Goal: Information Seeking & Learning: Learn about a topic

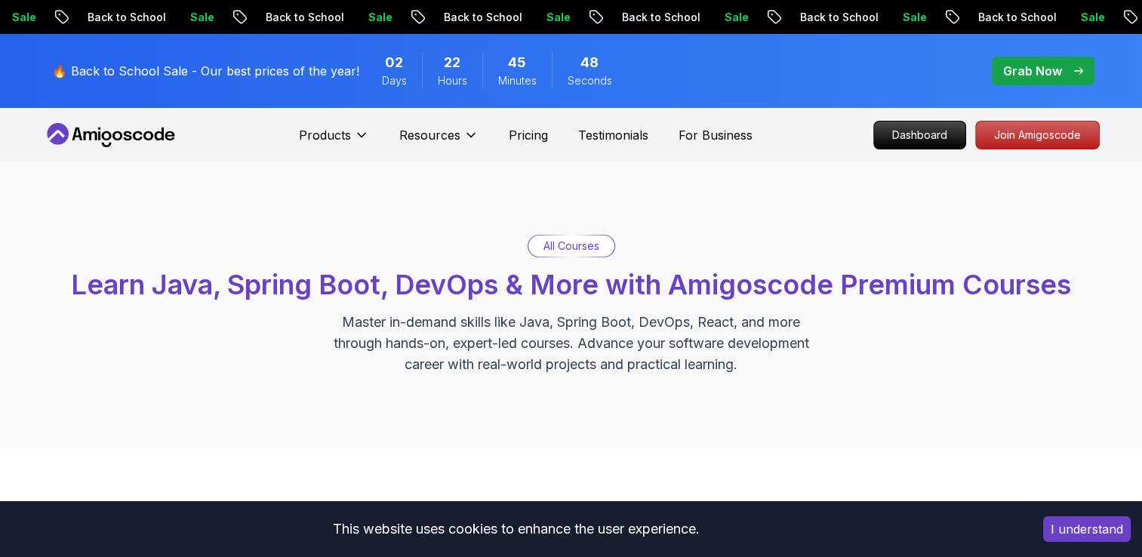
click at [913, 134] on p "Dashboard" at bounding box center [919, 135] width 91 height 27
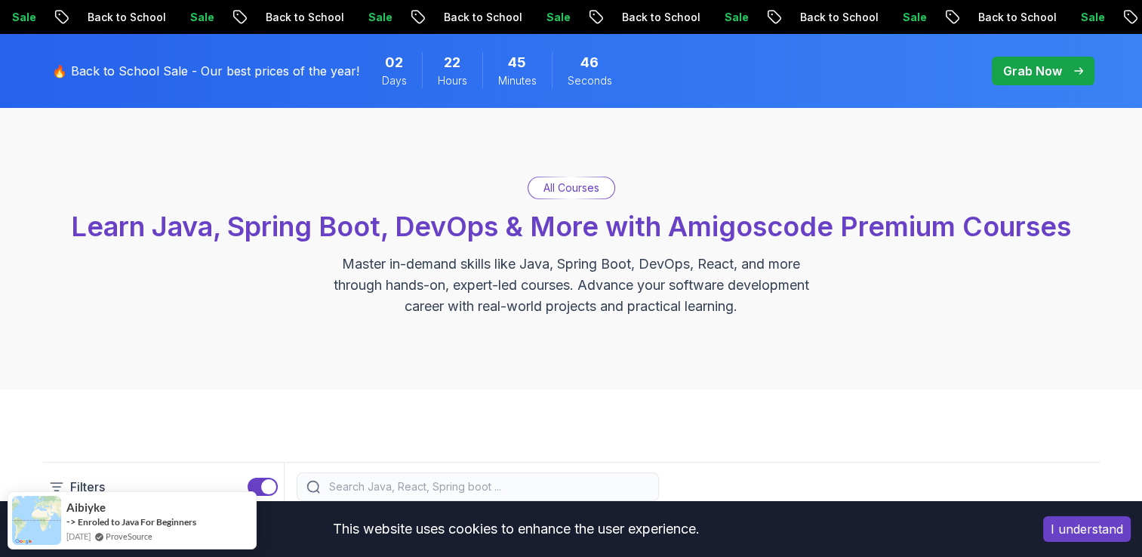
scroll to position [75, 0]
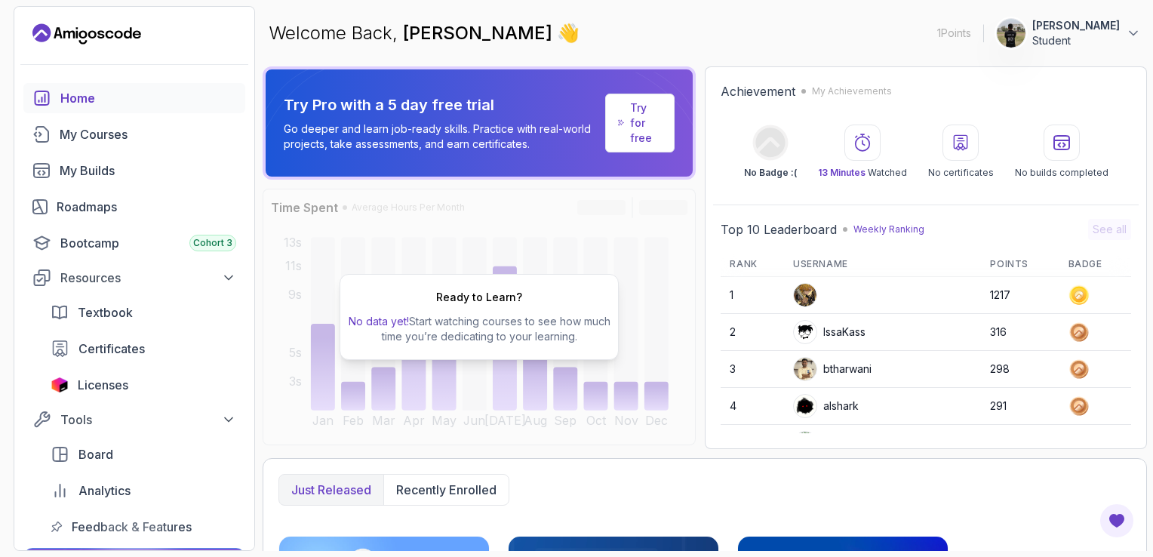
click at [643, 298] on div "Ready to Learn? No data yet! Start watching courses to see how much time you’re…" at bounding box center [479, 317] width 433 height 257
click at [189, 277] on div "Resources" at bounding box center [148, 278] width 176 height 18
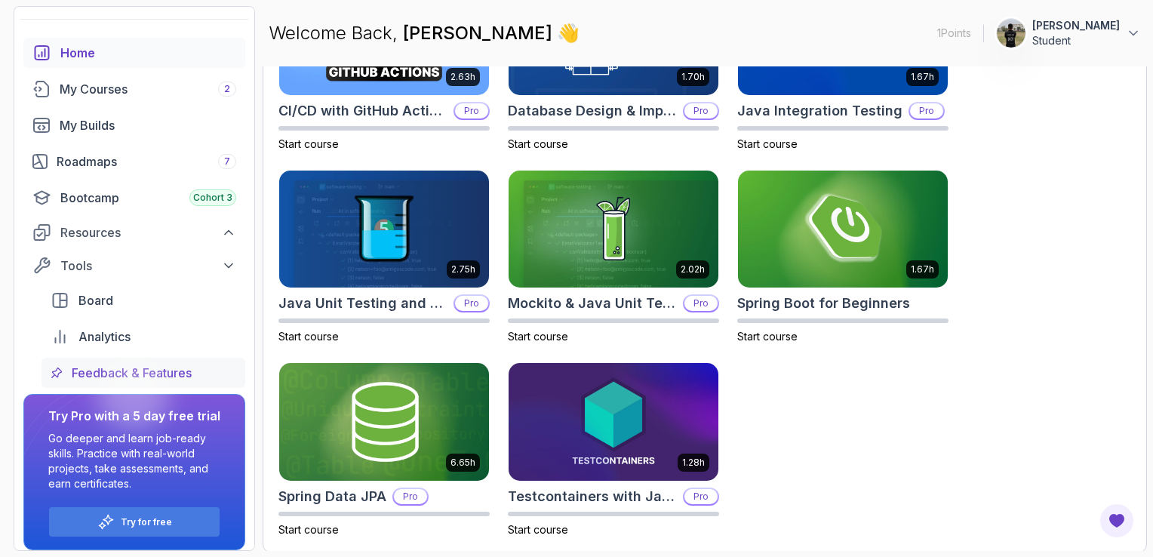
scroll to position [54, 0]
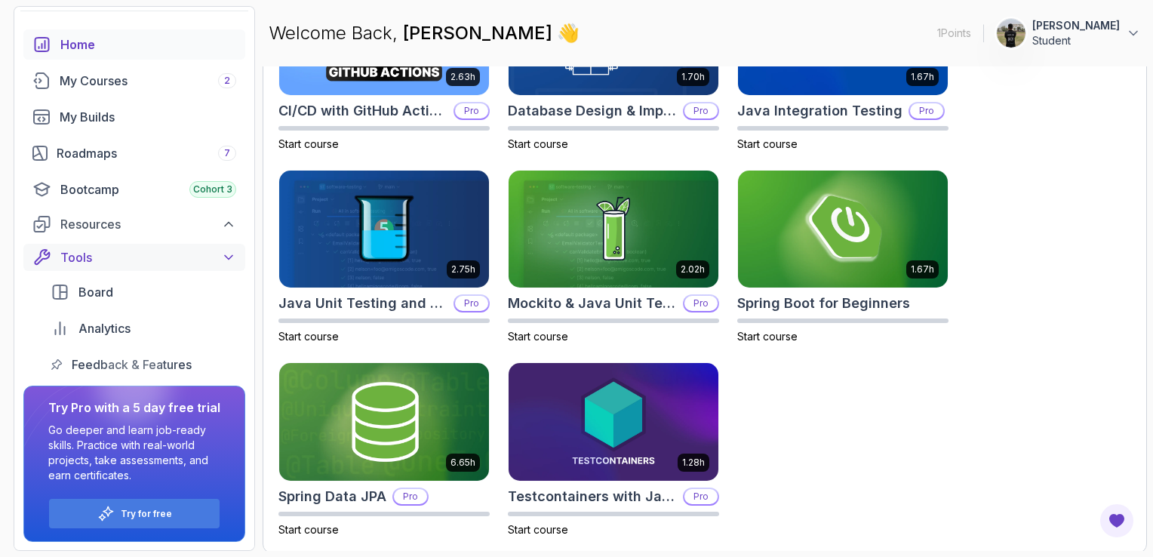
click at [234, 257] on icon at bounding box center [228, 257] width 15 height 15
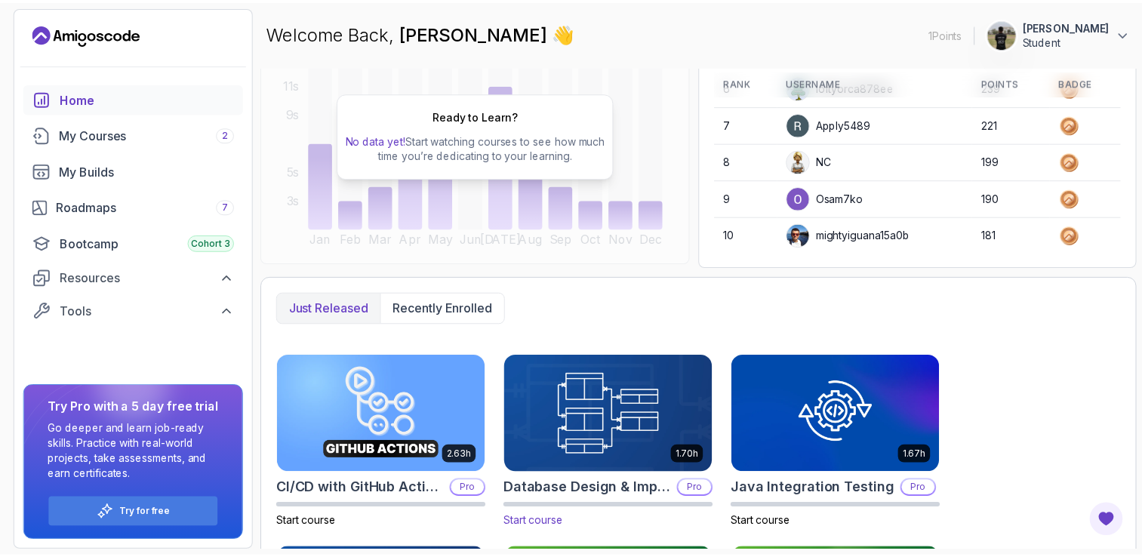
scroll to position [0, 0]
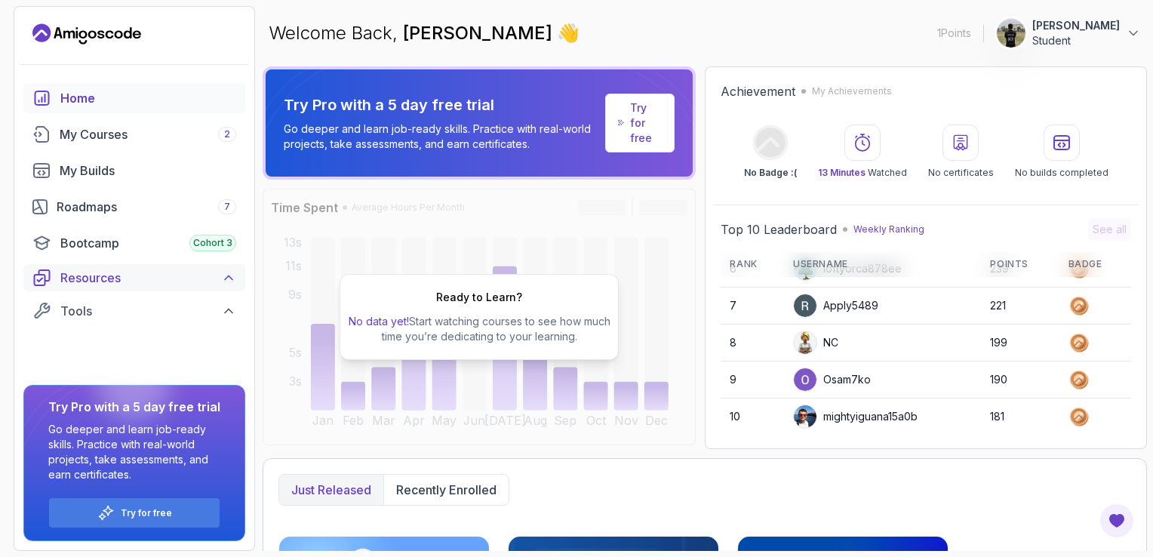
click at [212, 272] on div "Resources" at bounding box center [148, 278] width 176 height 18
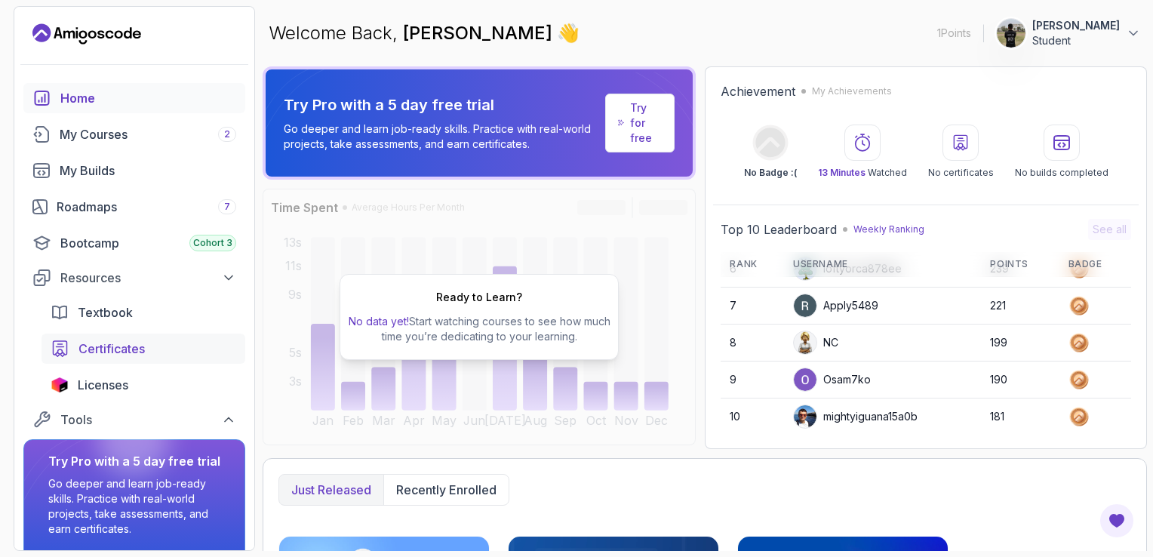
click at [173, 346] on div "Certificates" at bounding box center [157, 349] width 158 height 18
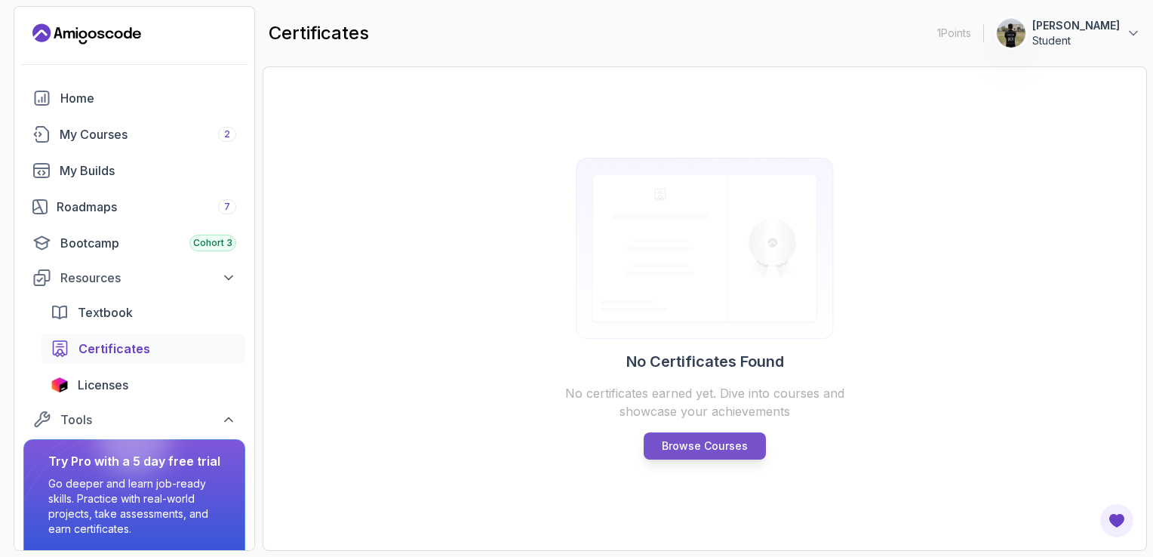
click at [683, 442] on p "Browse Courses" at bounding box center [705, 446] width 86 height 15
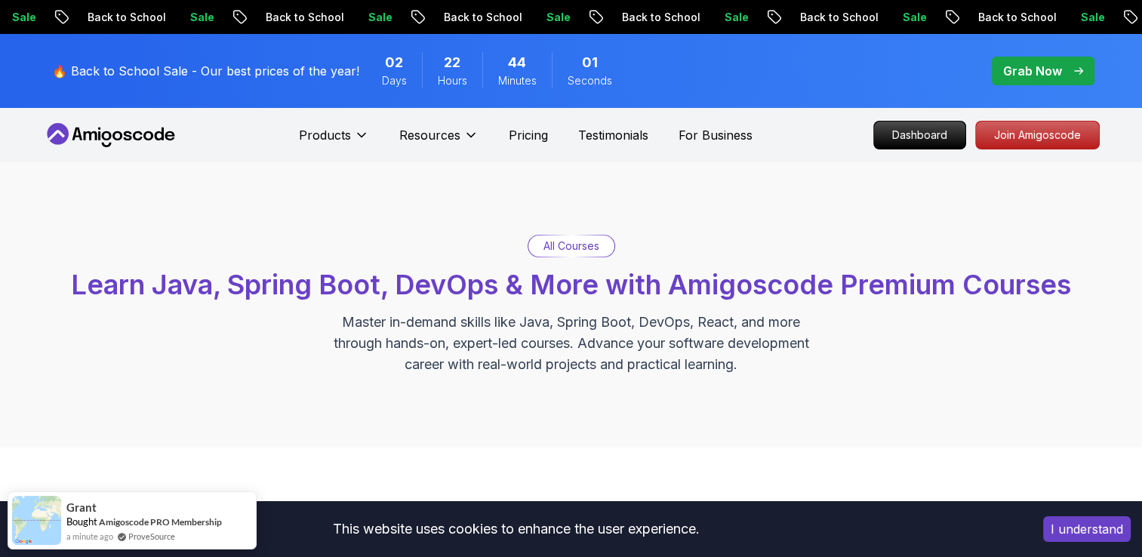
click at [568, 249] on p "All Courses" at bounding box center [571, 245] width 56 height 15
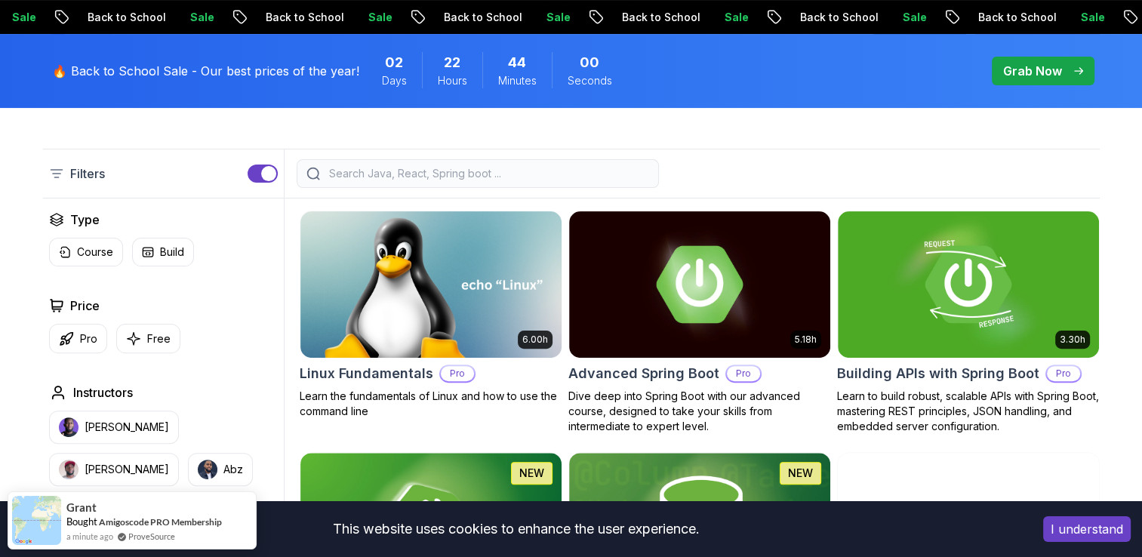
scroll to position [377, 0]
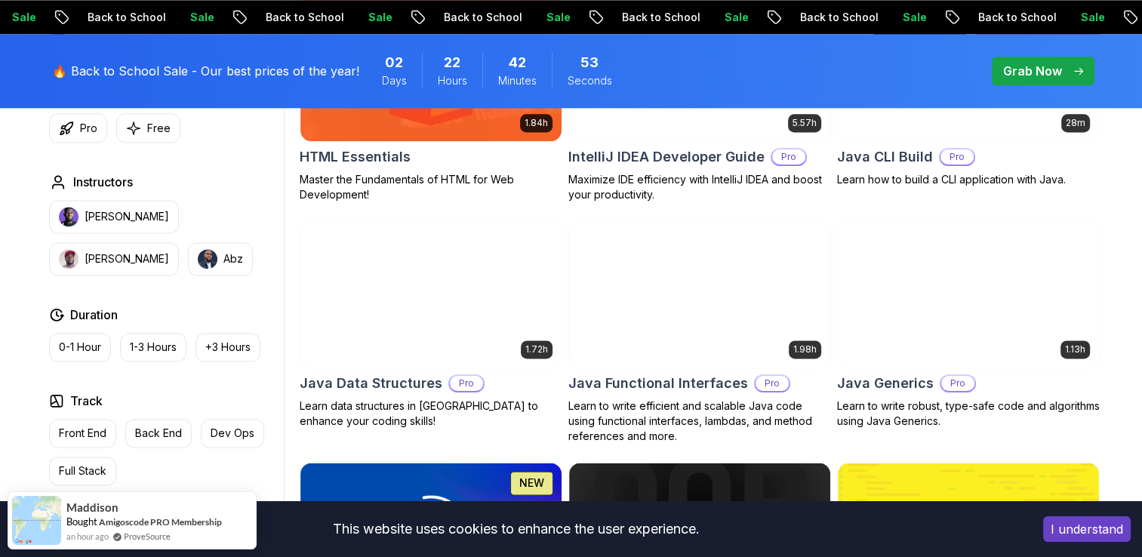
scroll to position [2038, 0]
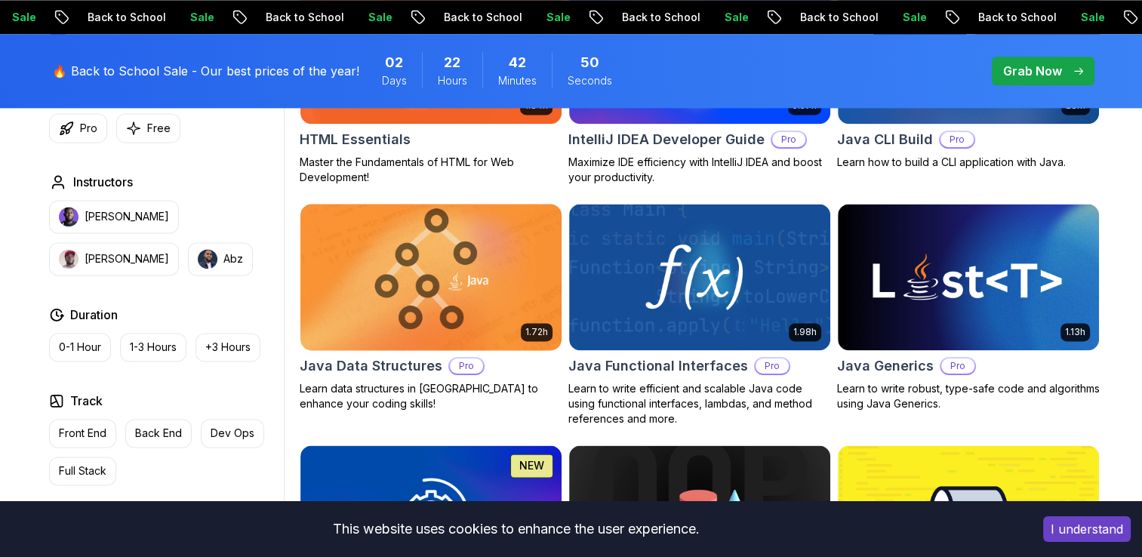
click at [535, 355] on div "Java Data Structures Pro" at bounding box center [431, 365] width 263 height 21
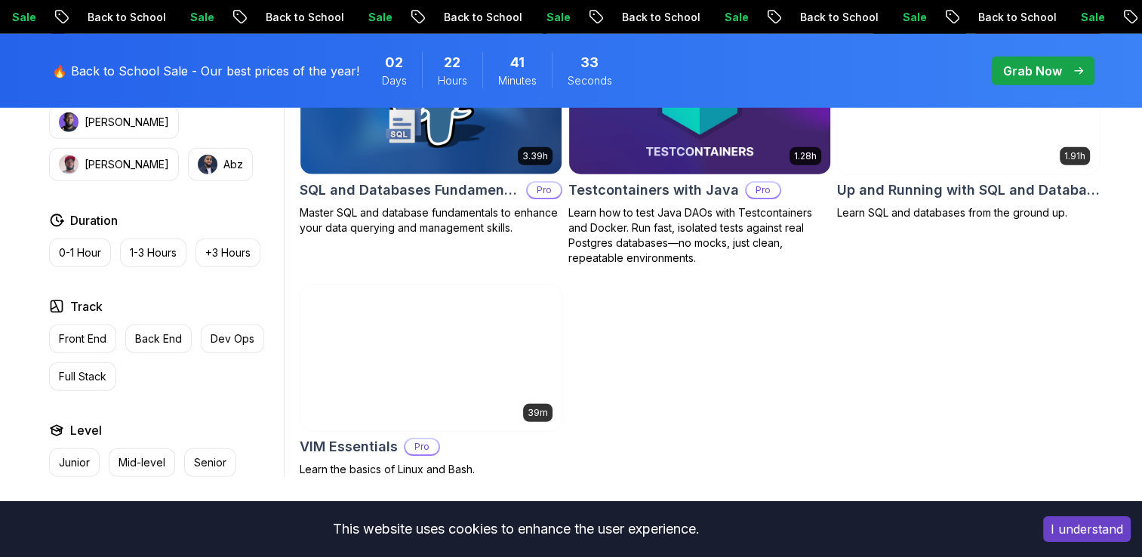
scroll to position [4151, 0]
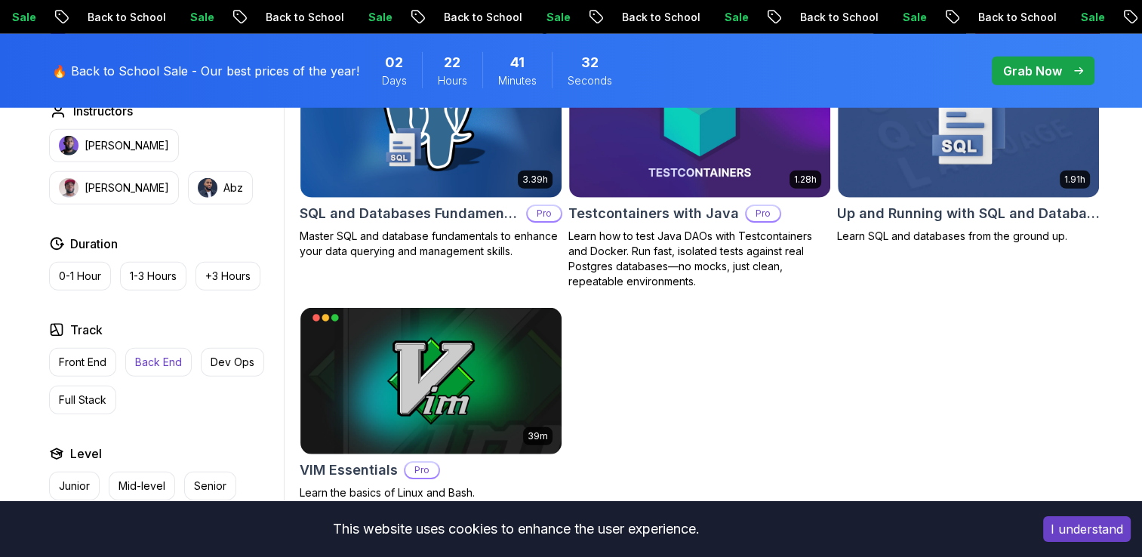
click at [160, 355] on p "Back End" at bounding box center [158, 362] width 47 height 15
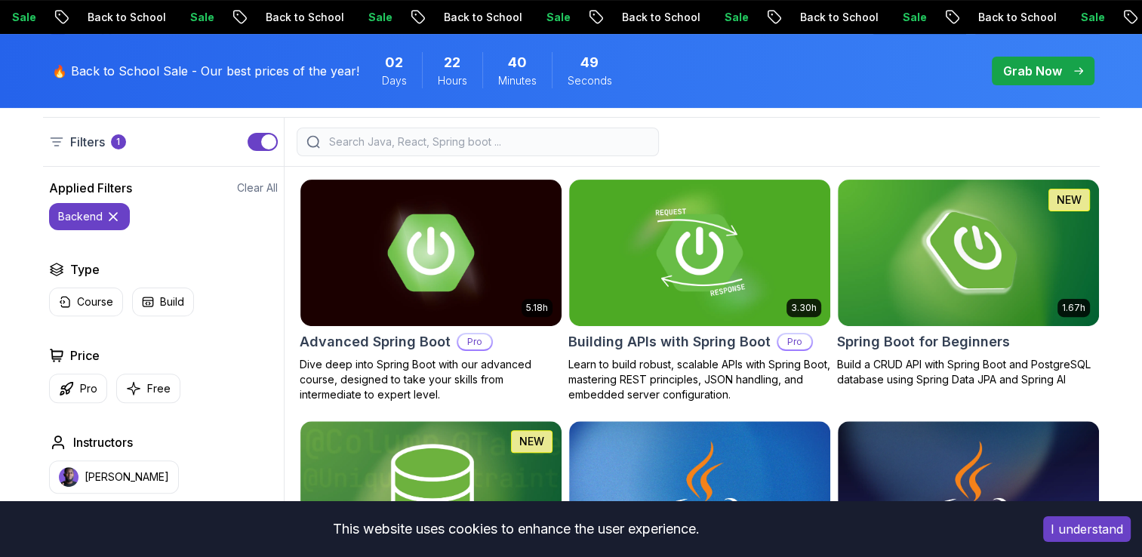
scroll to position [377, 0]
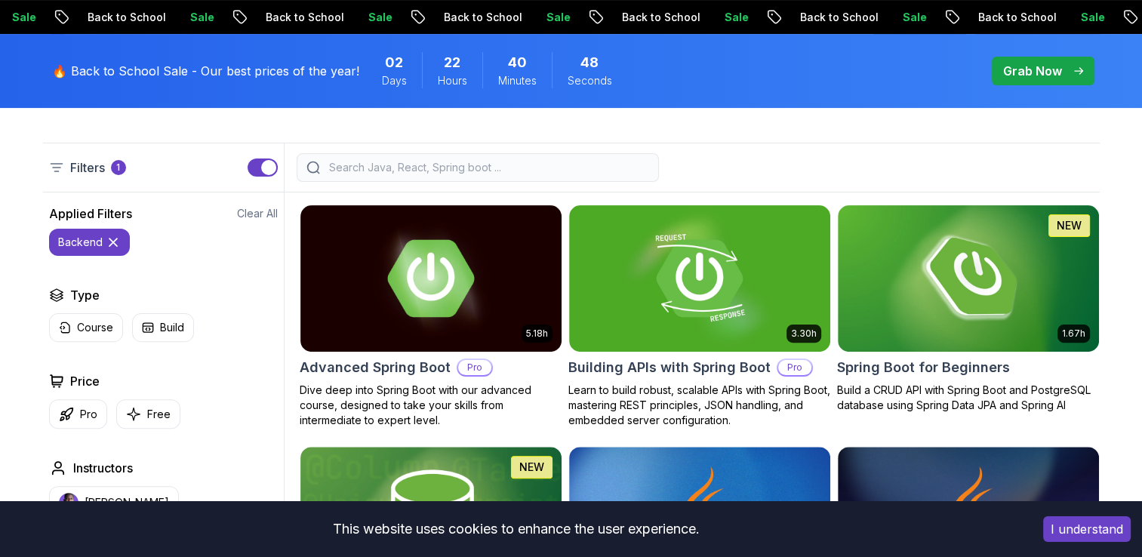
click at [110, 237] on icon at bounding box center [113, 242] width 15 height 15
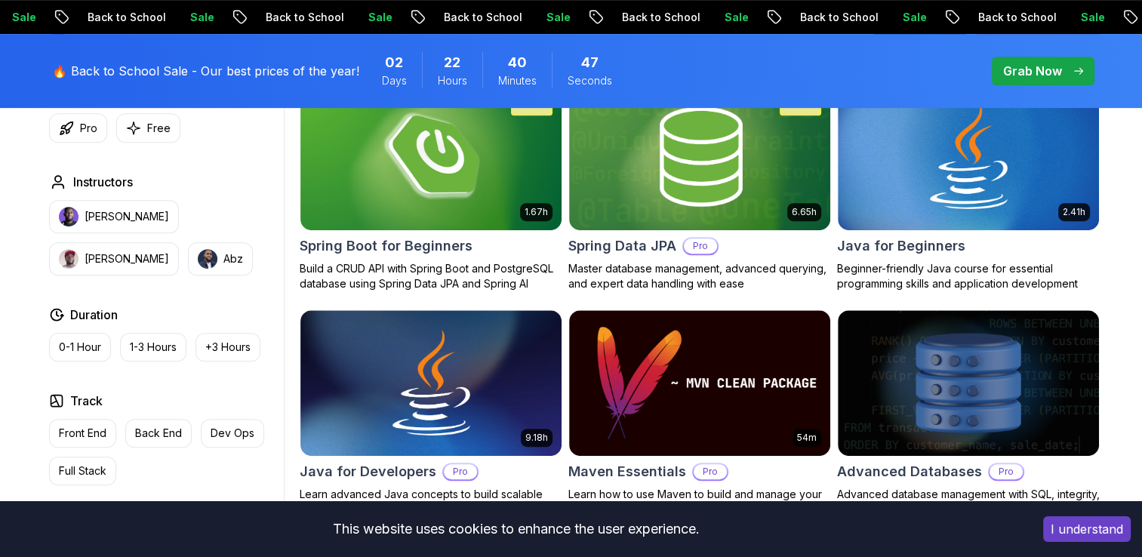
scroll to position [830, 0]
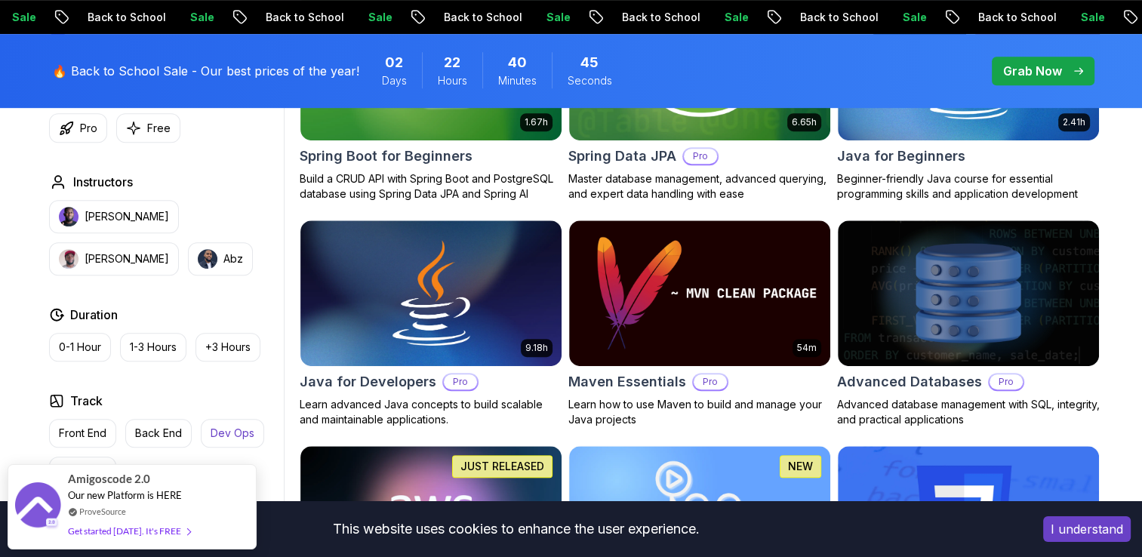
click at [232, 430] on p "Dev Ops" at bounding box center [233, 433] width 44 height 15
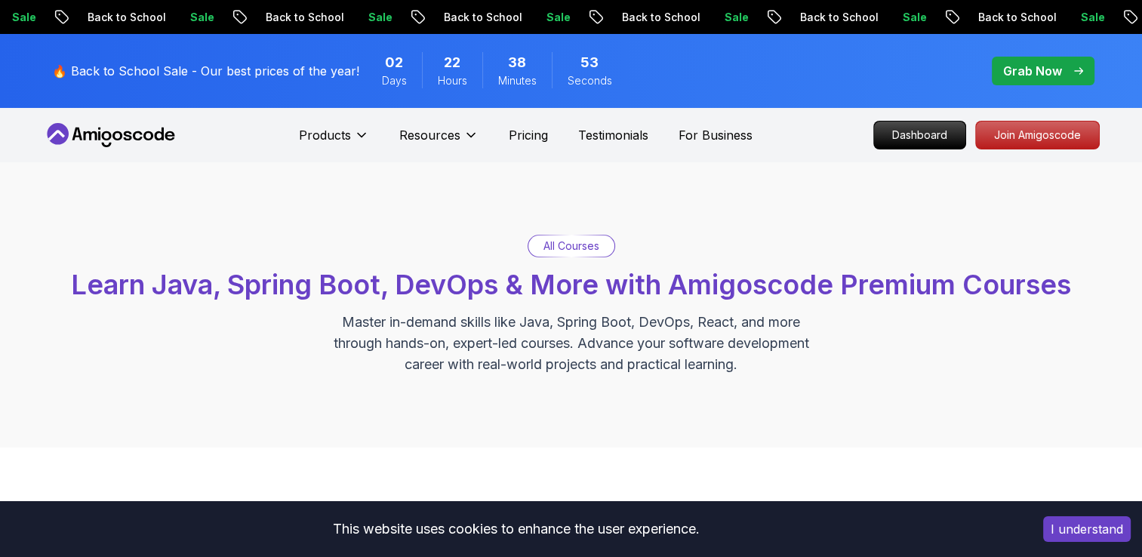
click at [140, 131] on icon at bounding box center [111, 135] width 136 height 24
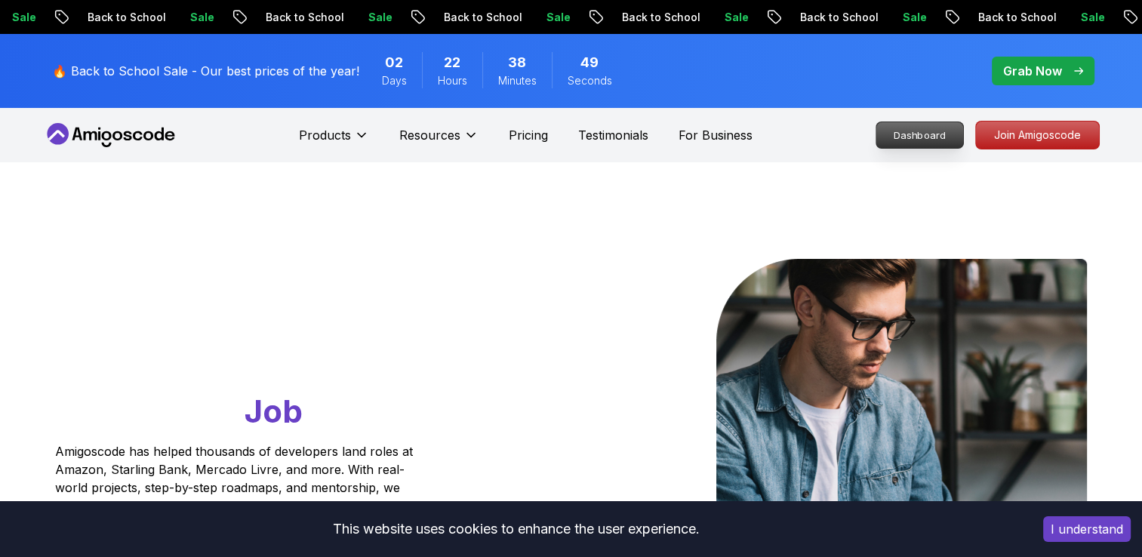
click at [933, 137] on p "Dashboard" at bounding box center [919, 135] width 87 height 26
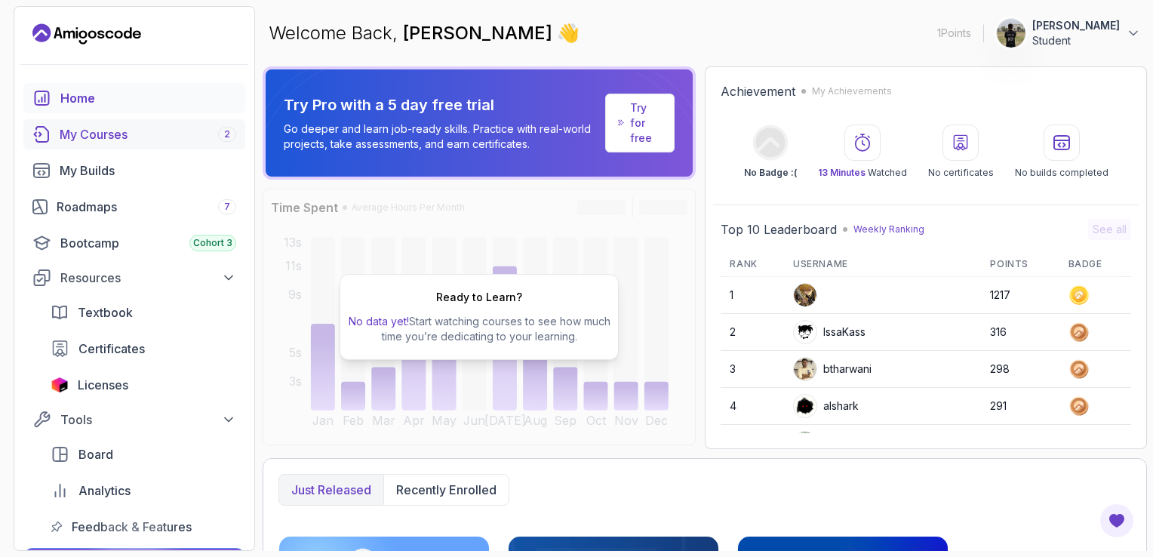
click at [106, 140] on div "My Courses 2" at bounding box center [148, 134] width 177 height 18
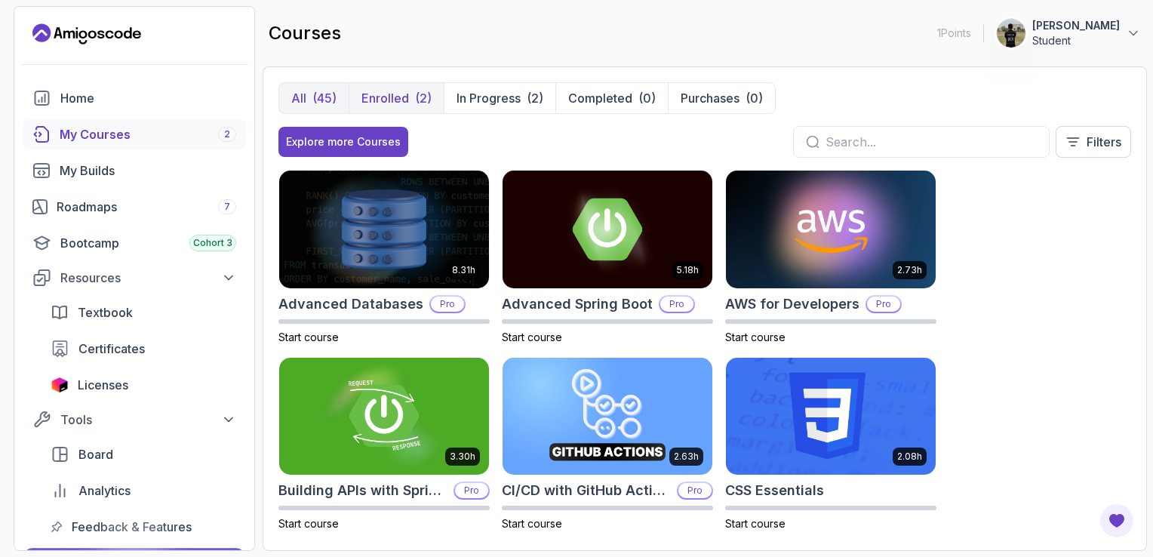
click at [408, 89] on button "Enrolled (2)" at bounding box center [396, 98] width 95 height 30
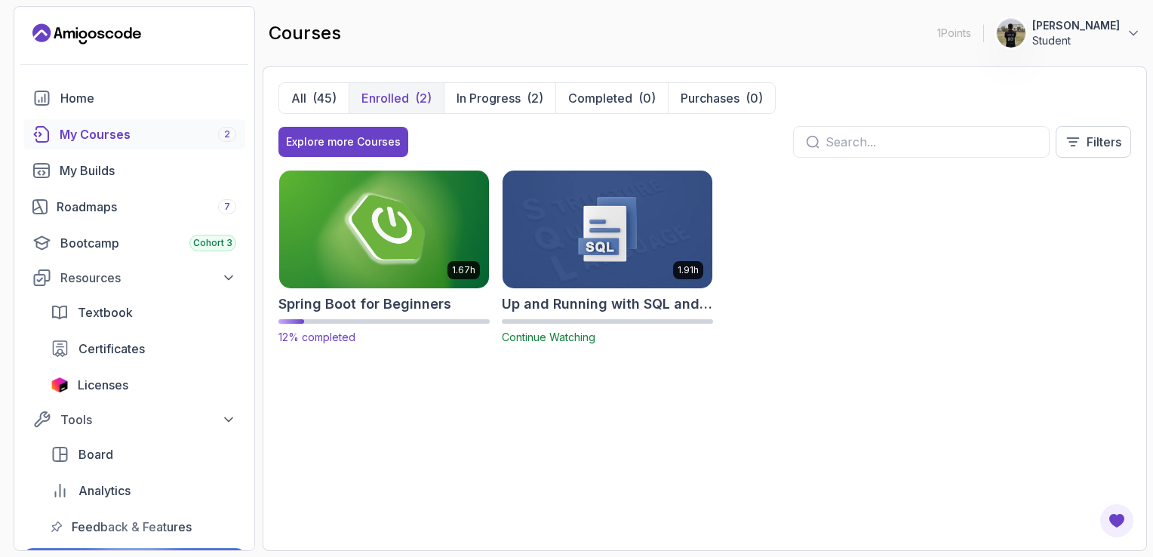
click at [432, 265] on img at bounding box center [384, 229] width 220 height 123
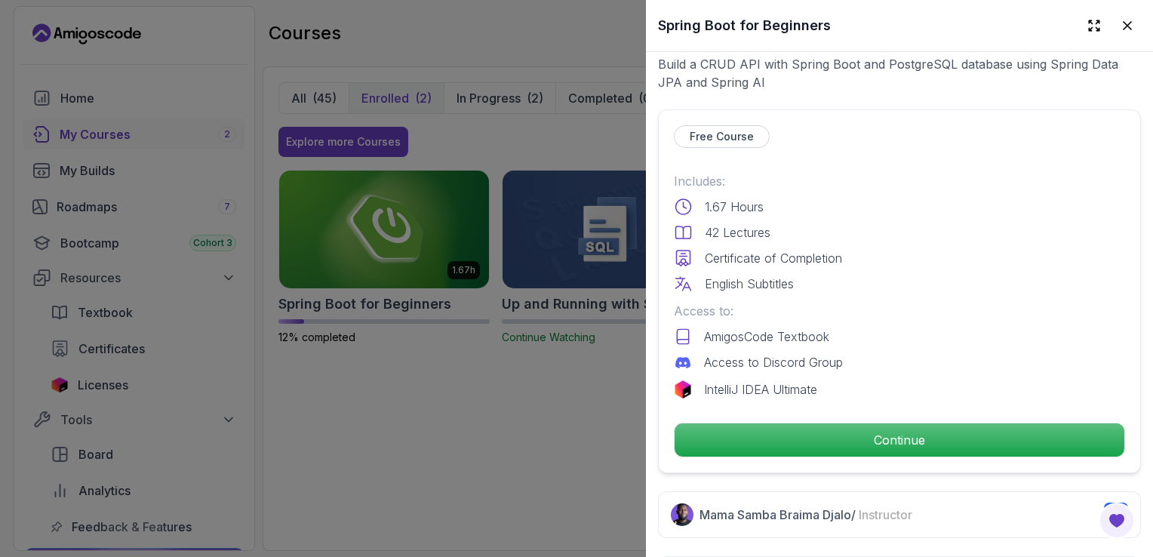
scroll to position [302, 0]
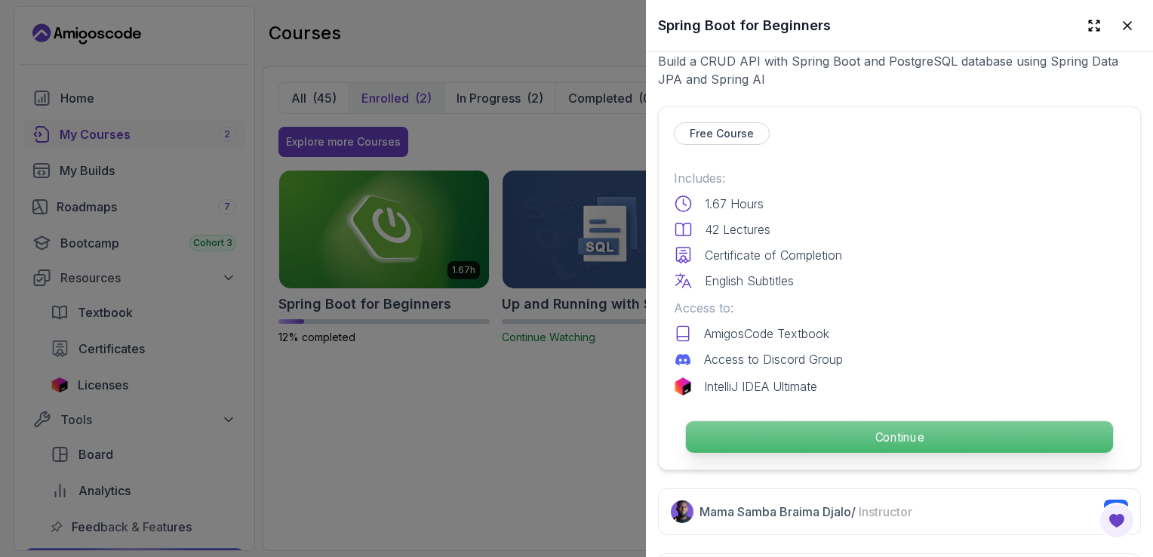
click at [939, 431] on p "Continue" at bounding box center [899, 437] width 427 height 32
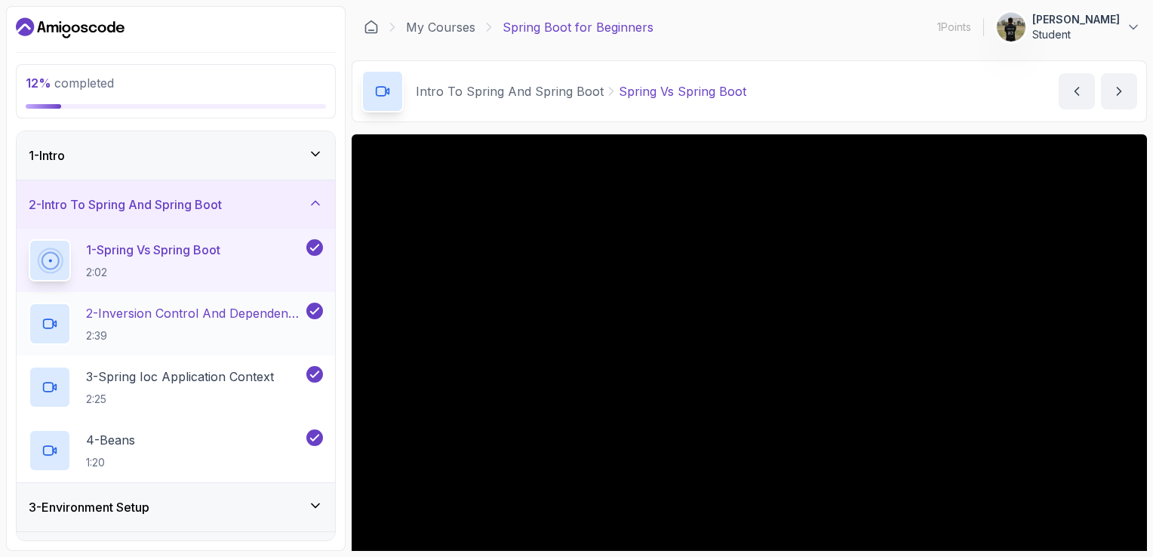
click at [233, 321] on p "2 - Inversion Control And Dependency Injection" at bounding box center [194, 313] width 217 height 18
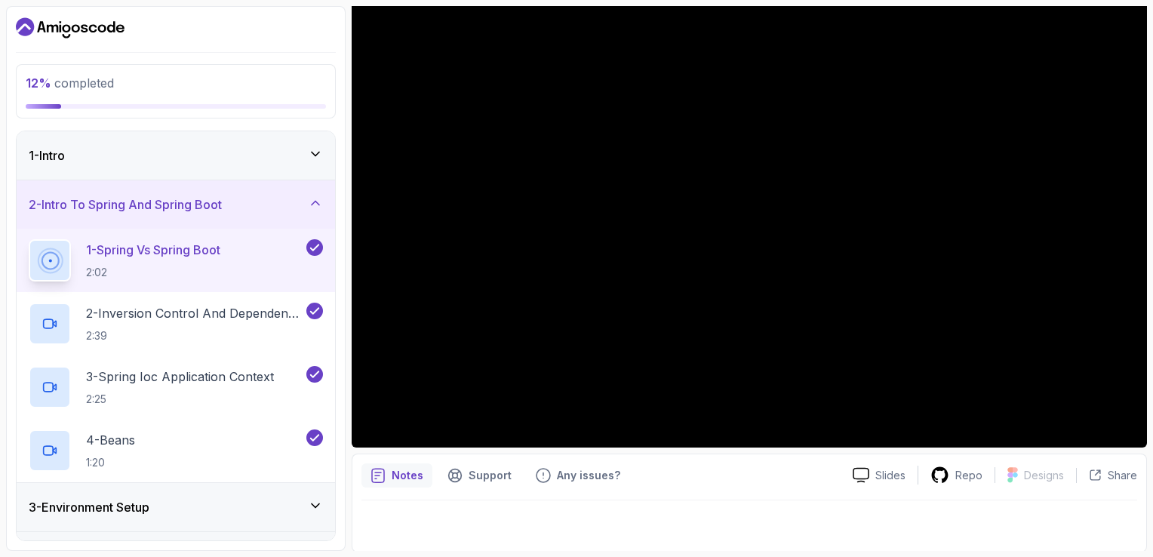
scroll to position [43, 0]
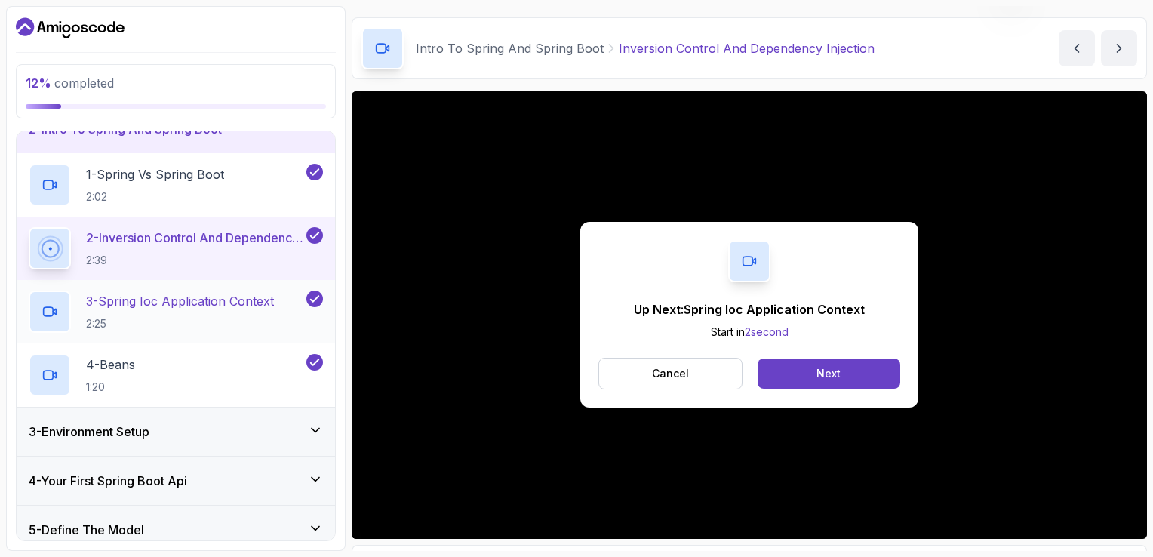
scroll to position [151, 0]
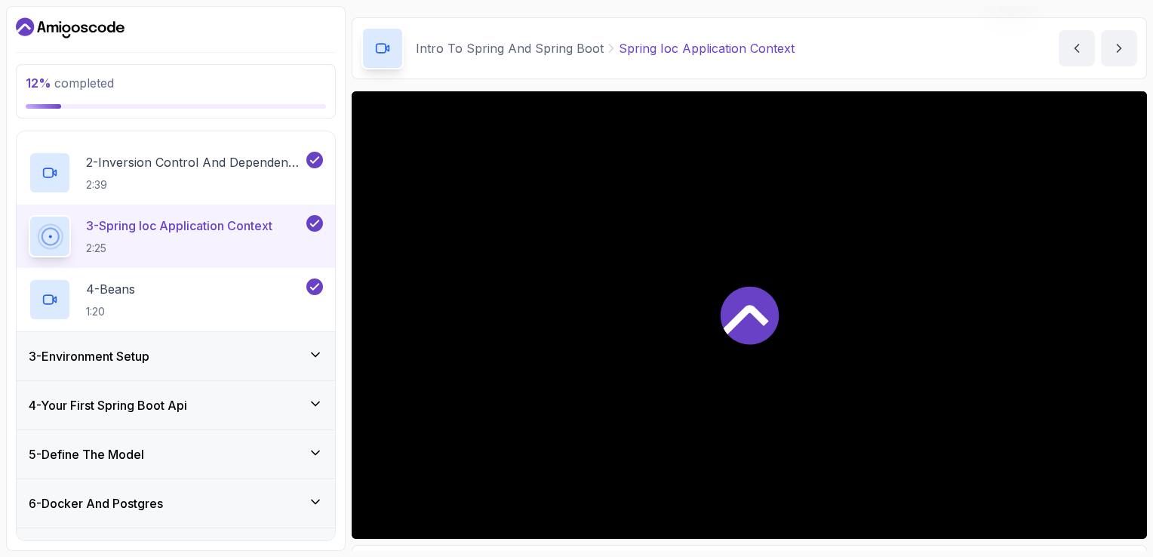
click at [263, 362] on div "3 - Environment Setup" at bounding box center [176, 356] width 294 height 18
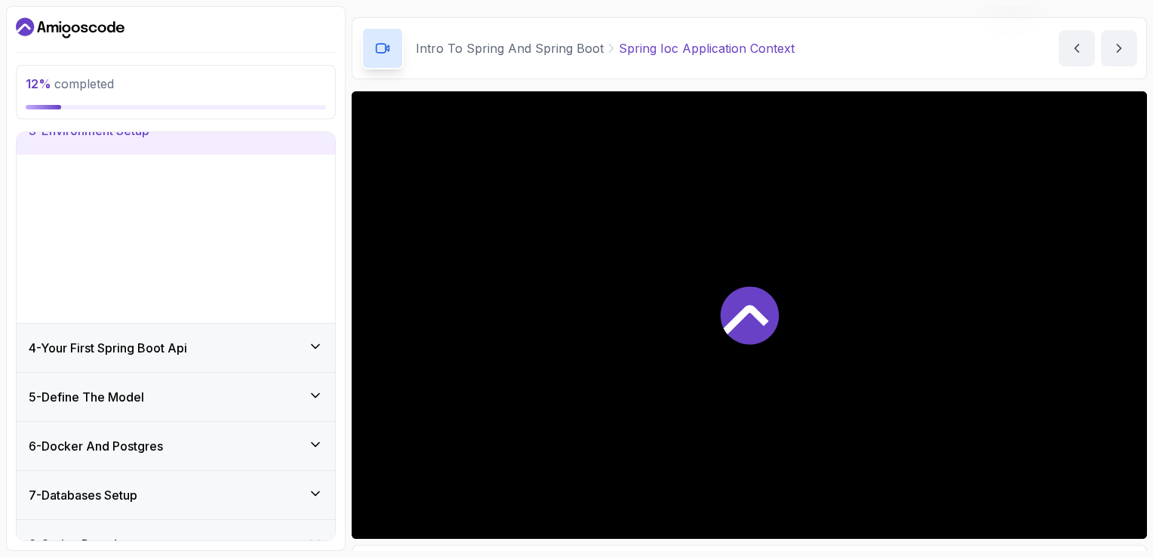
scroll to position [124, 0]
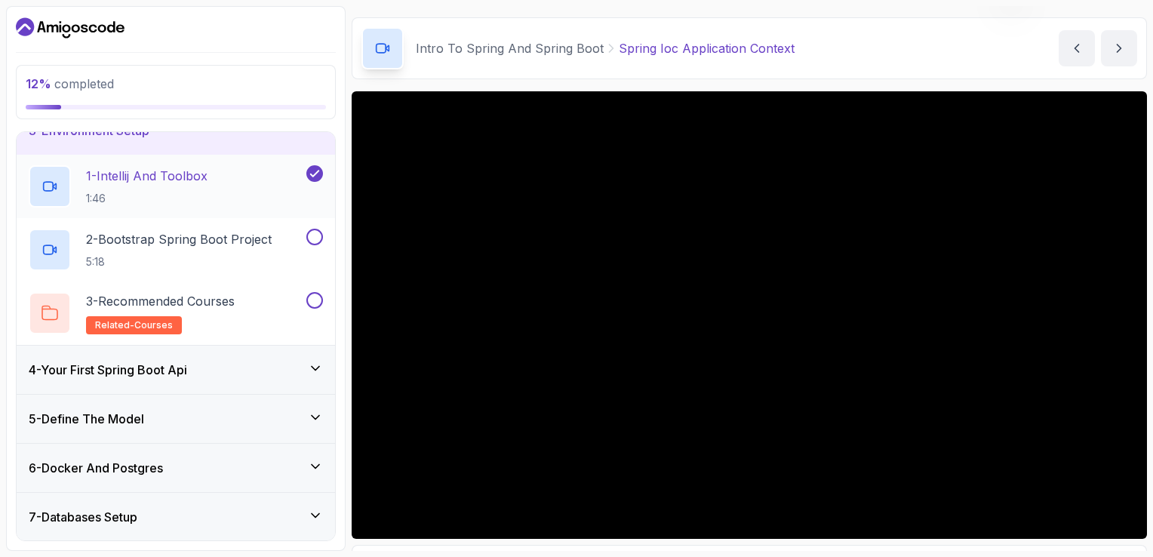
click at [216, 187] on div "1 - Intellij And Toolbox 1:46" at bounding box center [166, 186] width 275 height 42
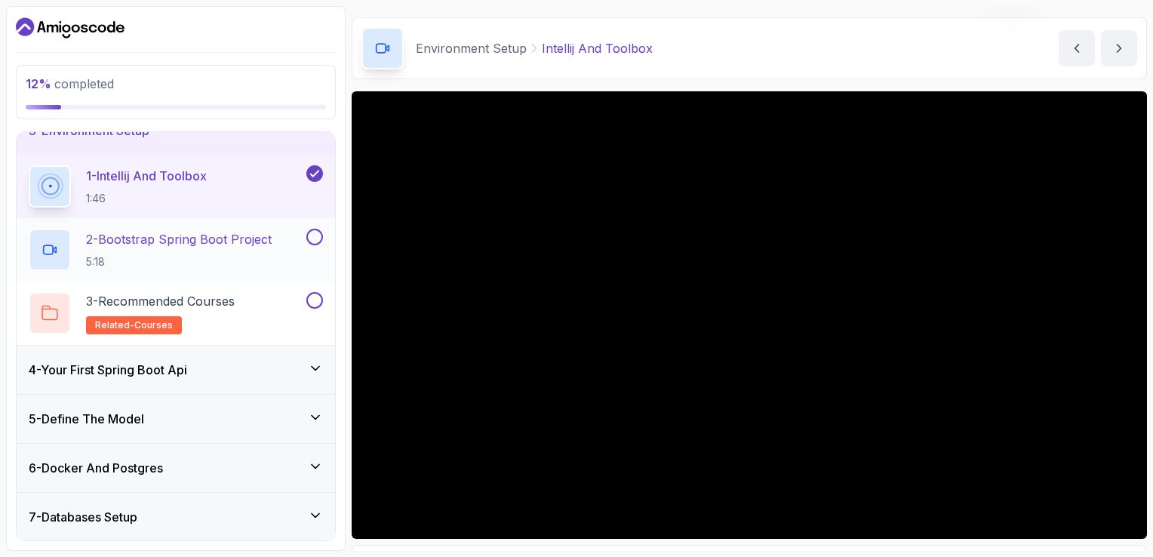
click at [263, 256] on p "5:18" at bounding box center [179, 261] width 186 height 15
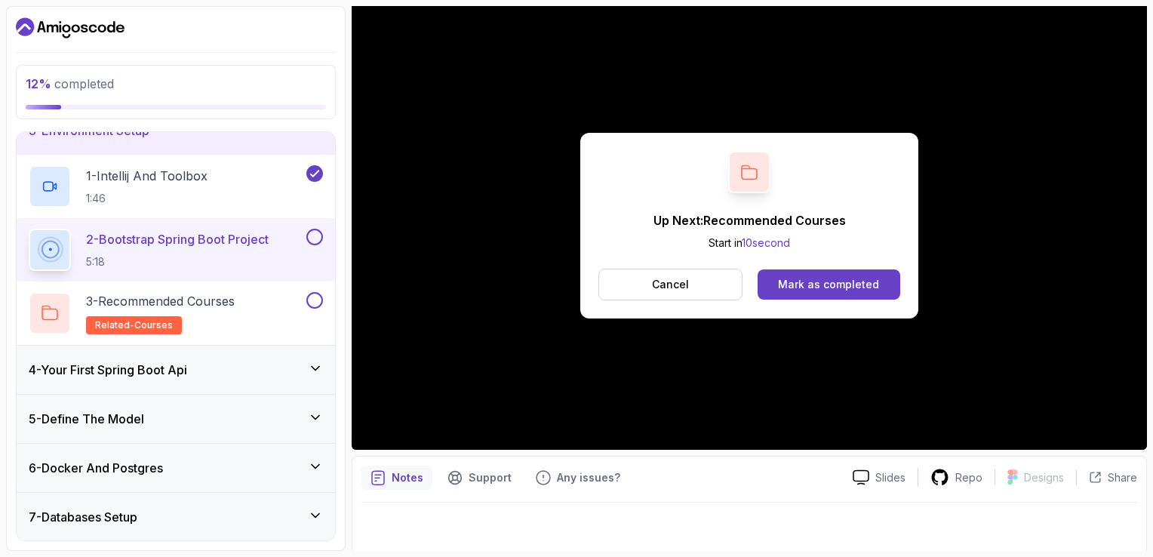
scroll to position [134, 0]
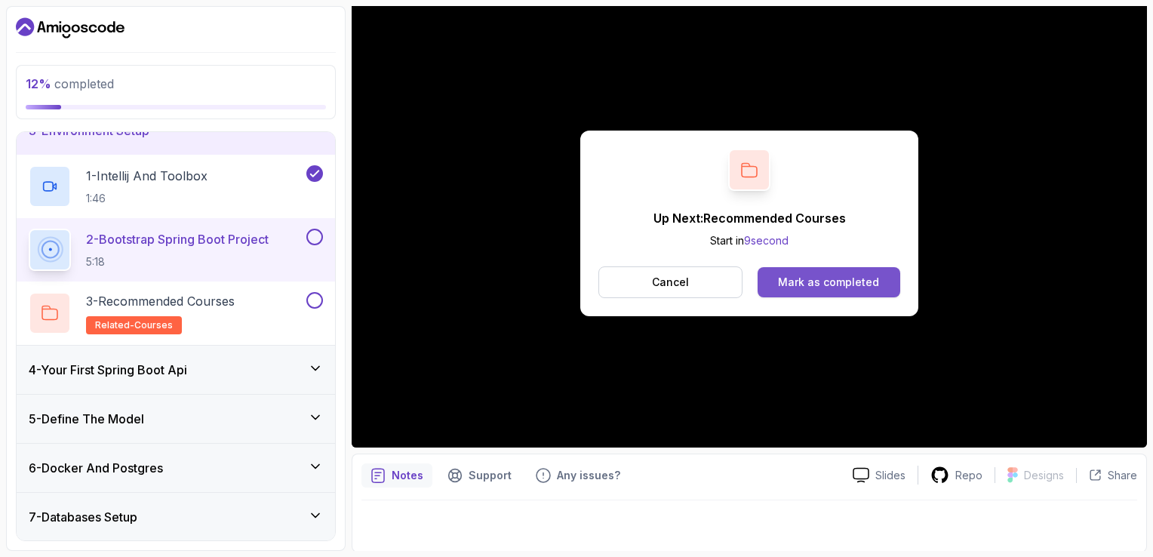
click at [808, 282] on div "Mark as completed" at bounding box center [828, 282] width 101 height 15
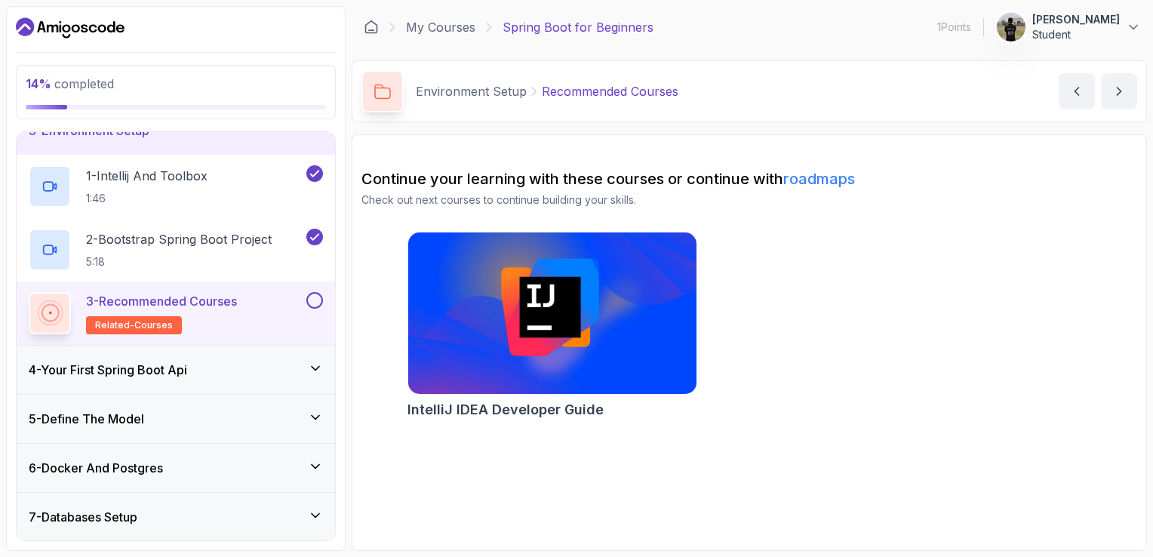
click at [254, 370] on div "4 - Your First Spring Boot Api" at bounding box center [176, 370] width 294 height 18
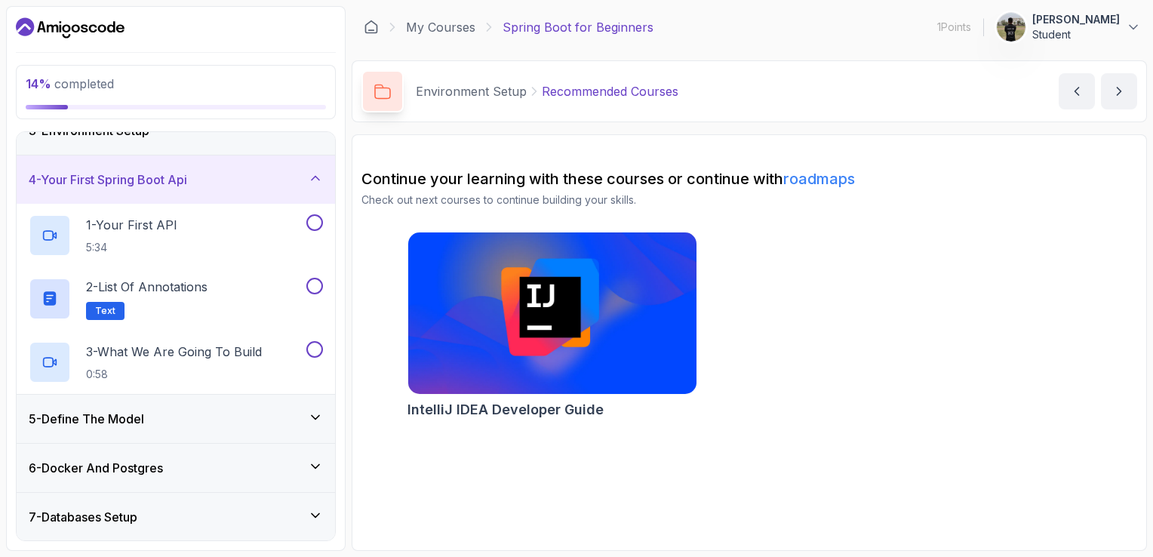
click at [180, 417] on div "5 - Define The Model" at bounding box center [176, 419] width 294 height 18
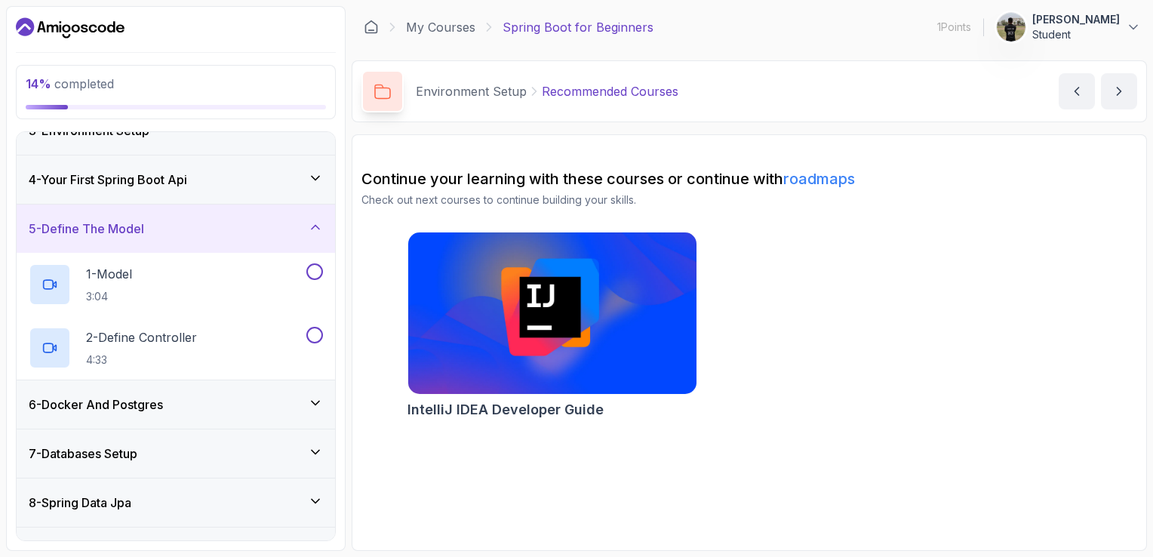
click at [180, 417] on div "6 - Docker And Postgres" at bounding box center [176, 404] width 319 height 48
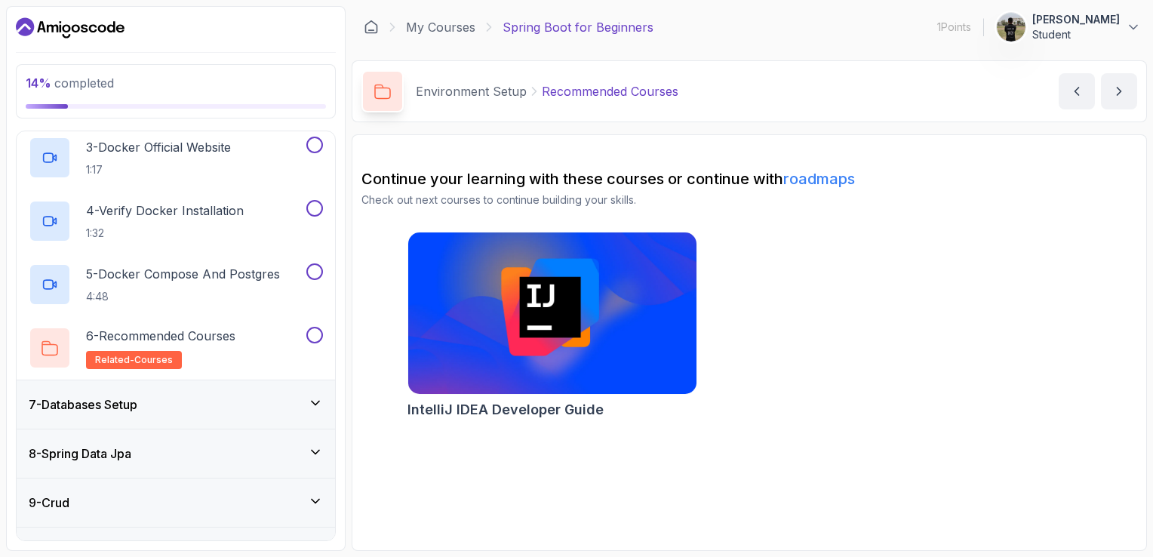
click at [180, 417] on div "7 - Databases Setup" at bounding box center [176, 404] width 319 height 48
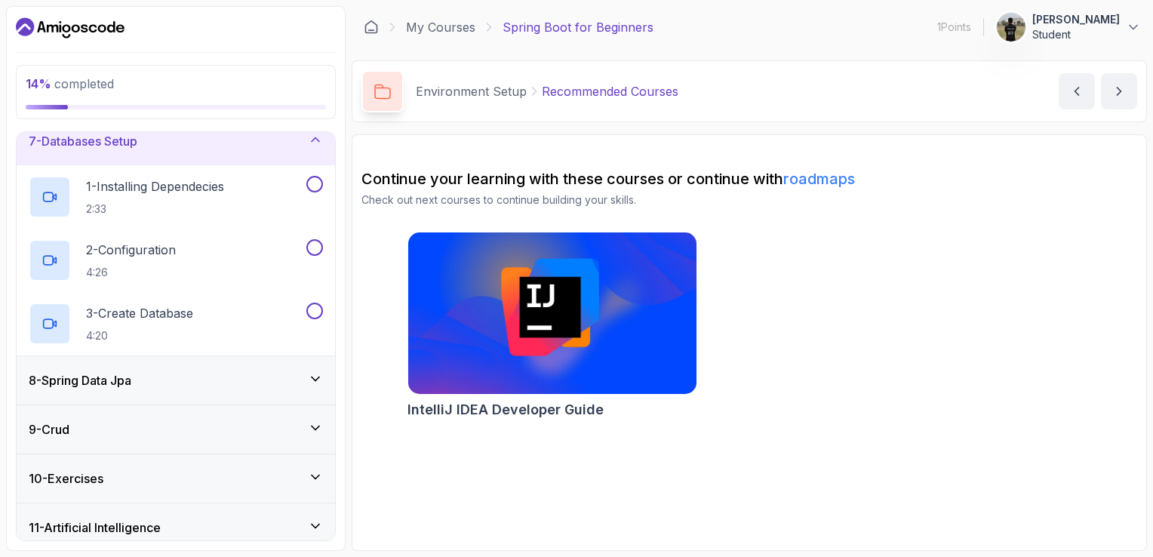
scroll to position [327, 0]
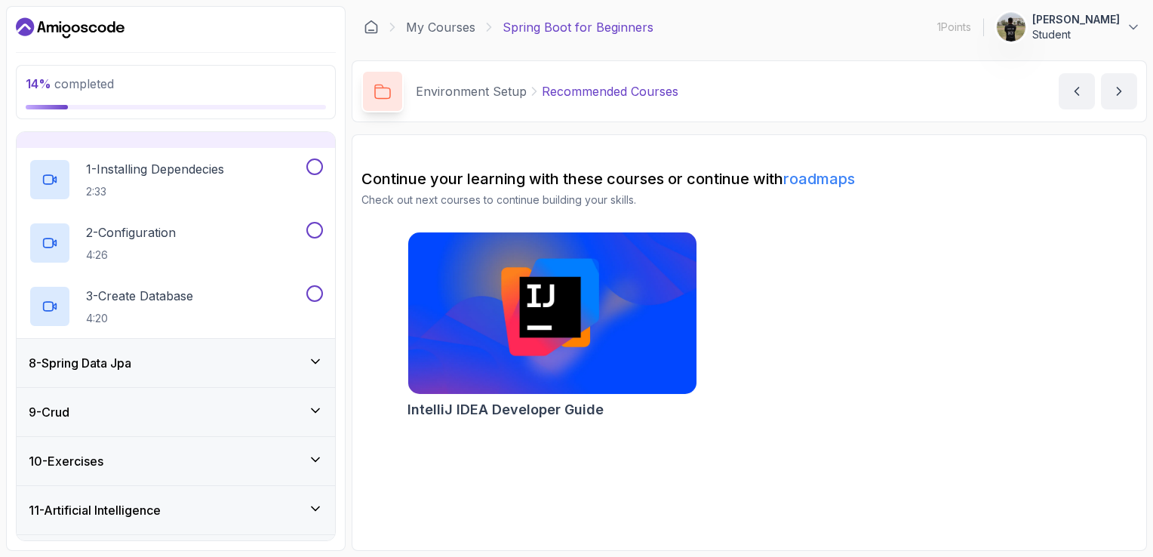
click at [181, 356] on div "8 - Spring Data Jpa" at bounding box center [176, 363] width 294 height 18
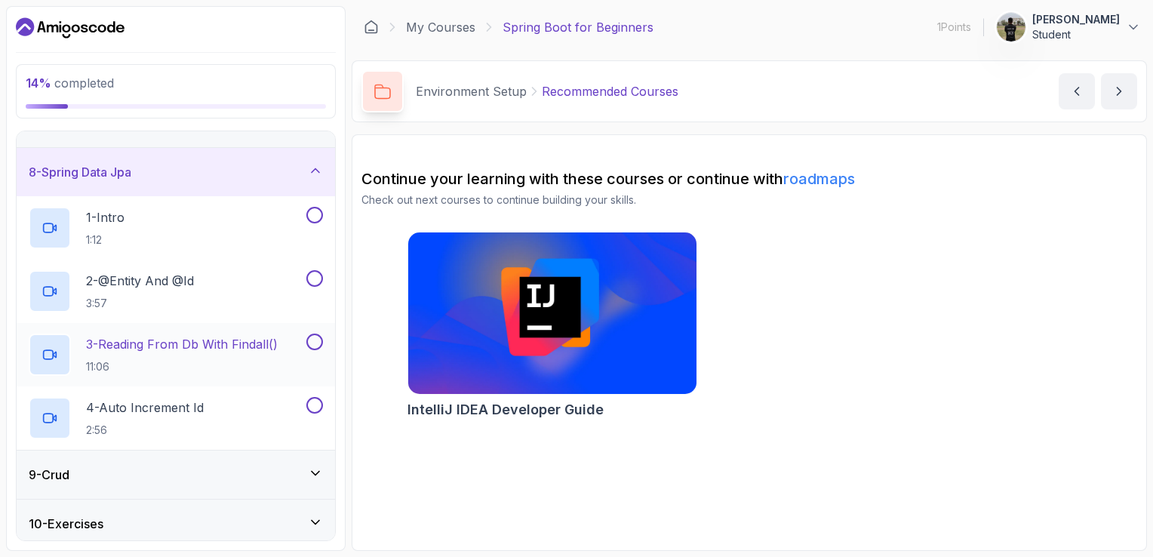
scroll to position [402, 0]
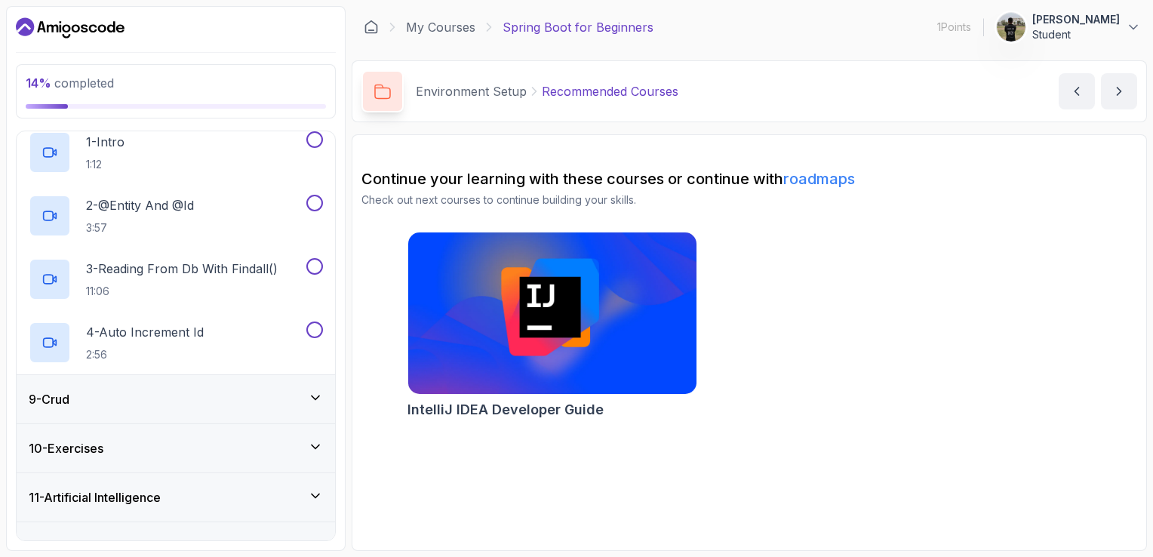
click at [189, 391] on div "9 - Crud" at bounding box center [176, 399] width 294 height 18
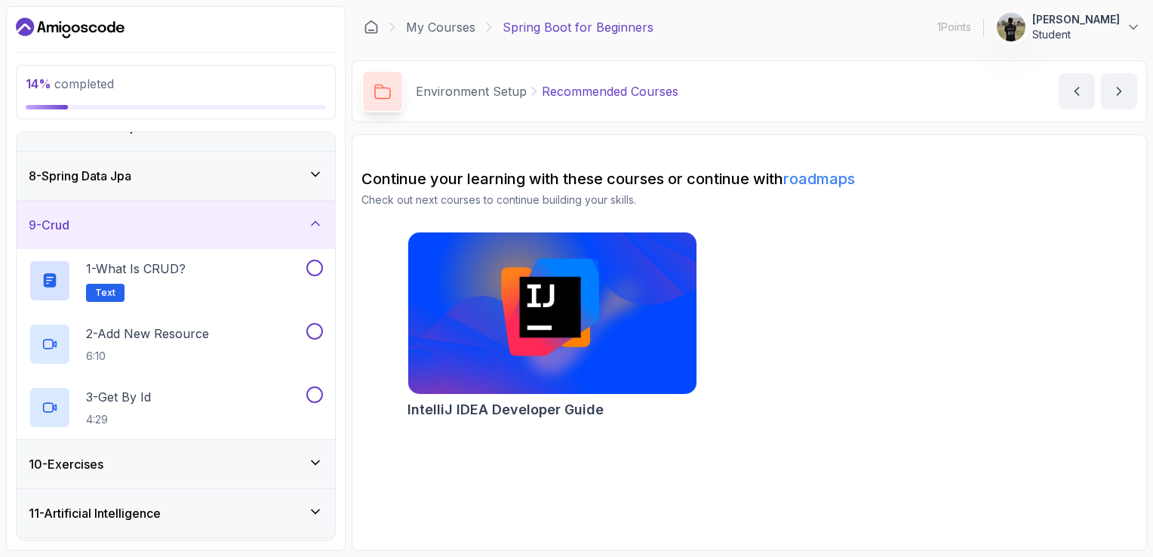
scroll to position [327, 0]
click at [188, 452] on div "10 - Exercises" at bounding box center [176, 461] width 294 height 18
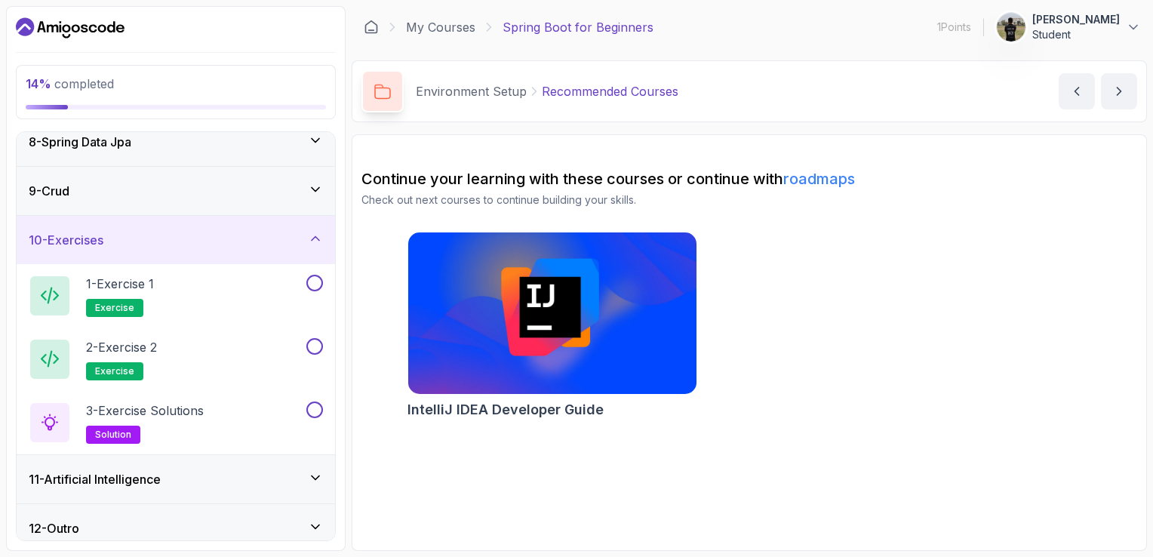
scroll to position [366, 0]
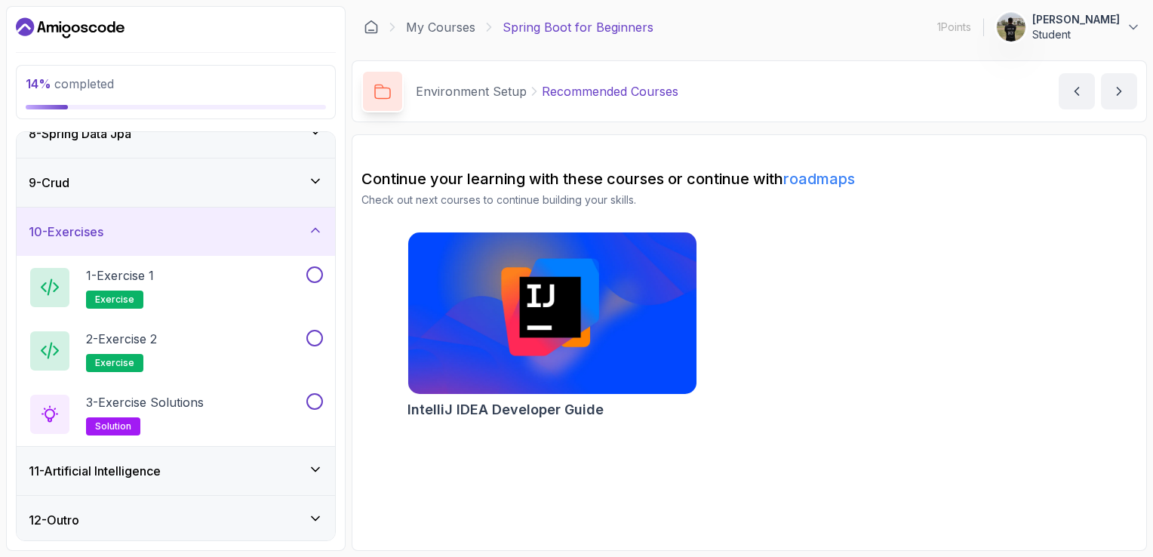
click at [187, 456] on div "11 - Artificial Intelligence" at bounding box center [176, 471] width 319 height 48
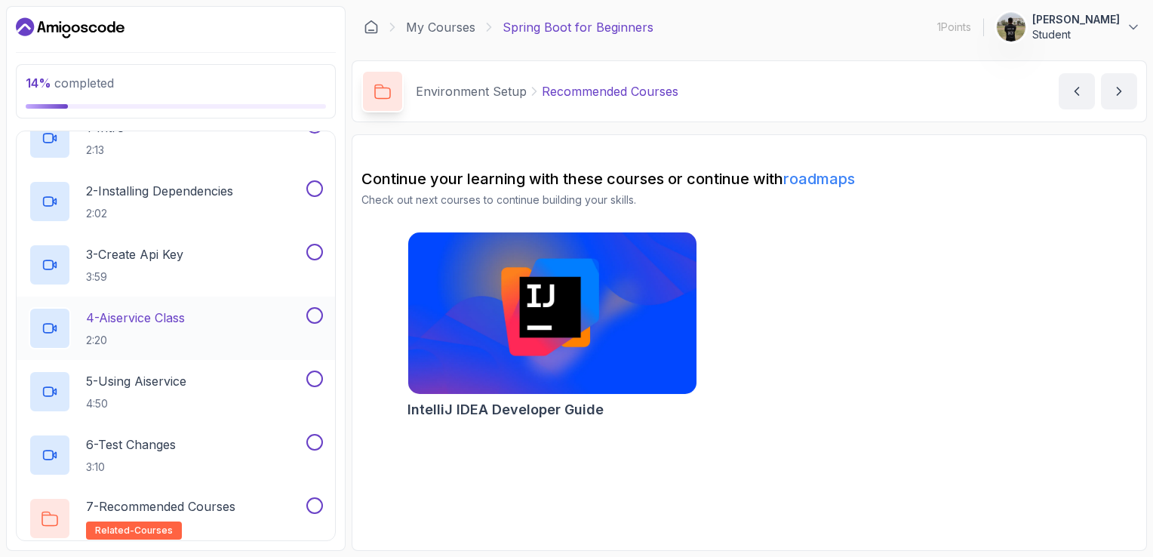
scroll to position [620, 0]
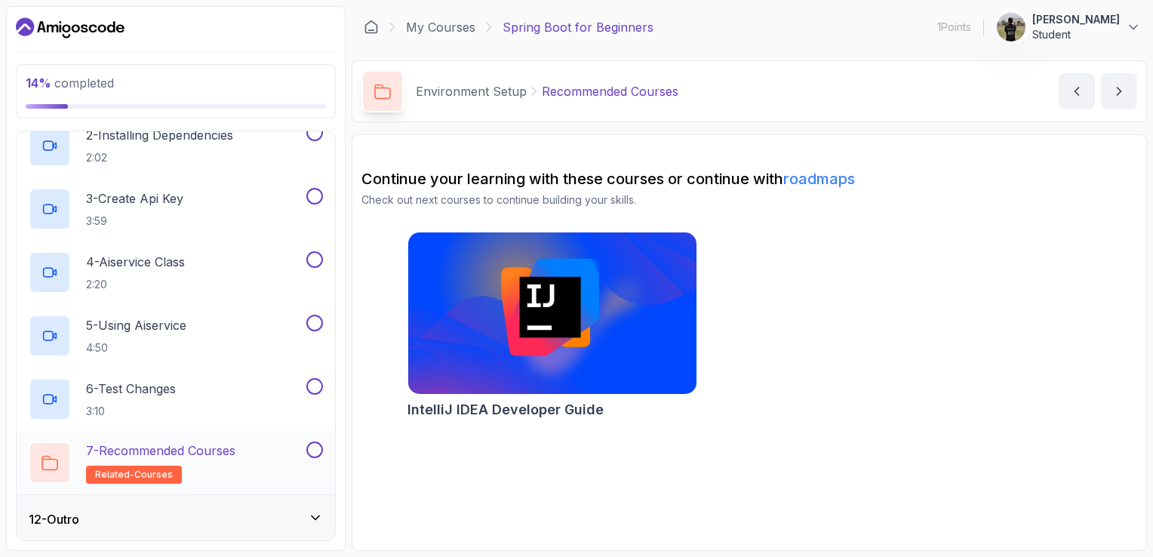
click at [184, 460] on h2 "7 - Recommended Courses related-courses" at bounding box center [160, 463] width 149 height 42
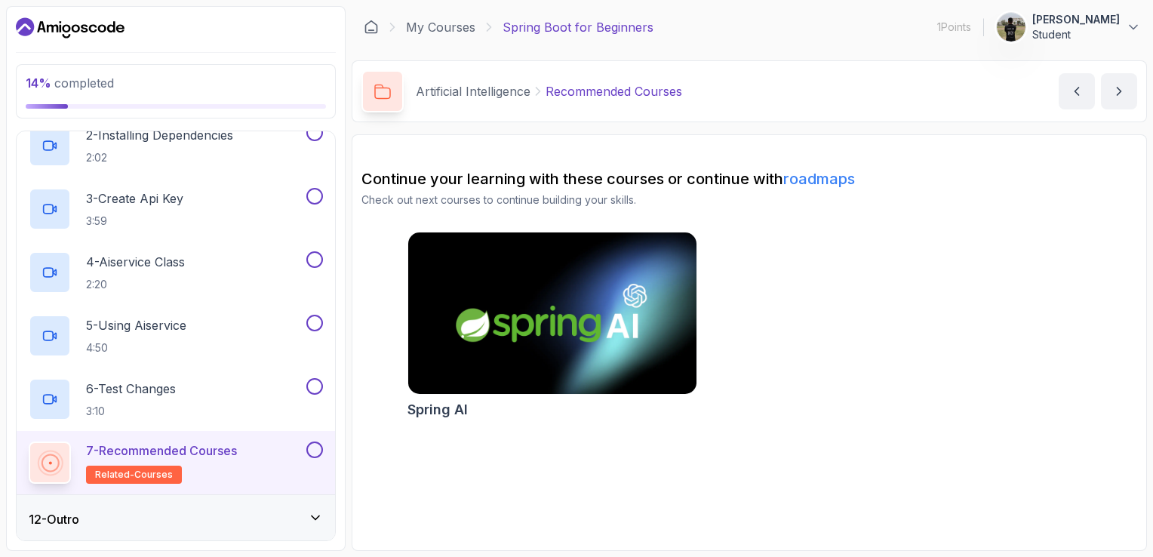
click at [617, 323] on img at bounding box center [552, 314] width 303 height 170
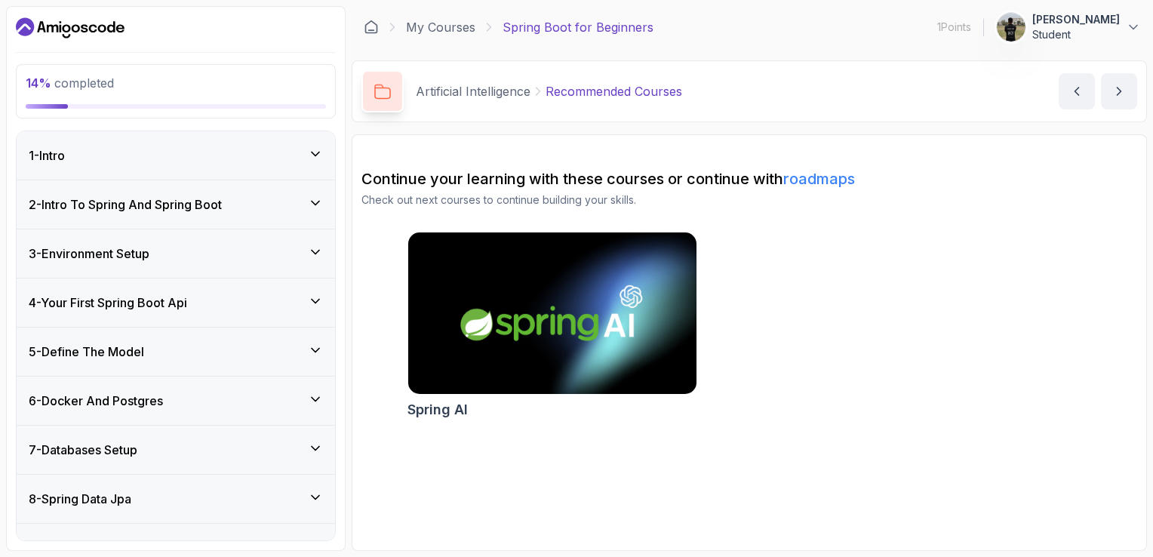
click at [287, 168] on div "1 - Intro" at bounding box center [176, 155] width 319 height 48
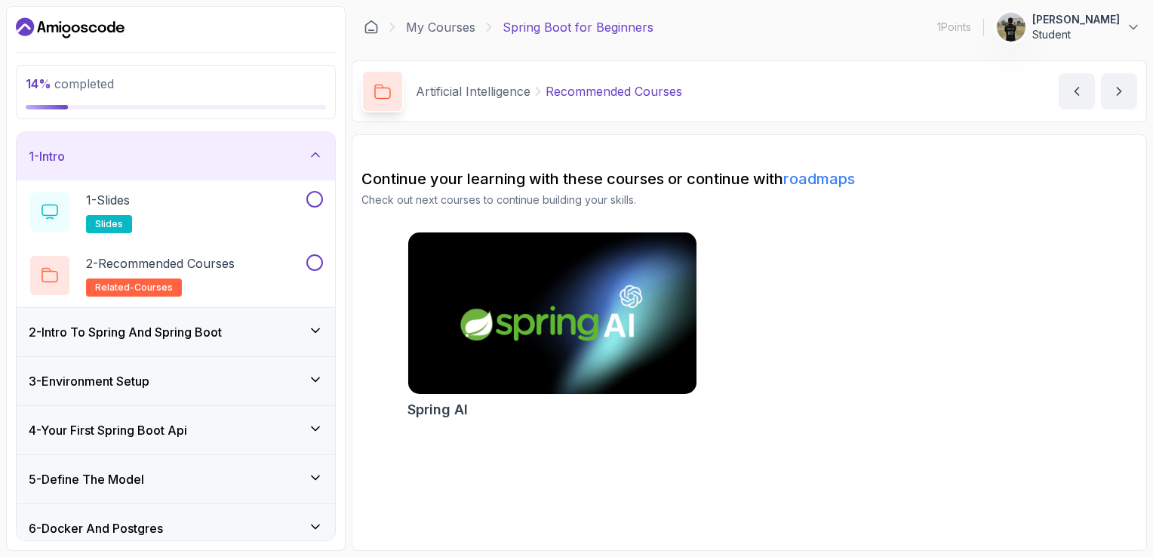
click at [244, 153] on div "1 - Intro" at bounding box center [176, 156] width 294 height 18
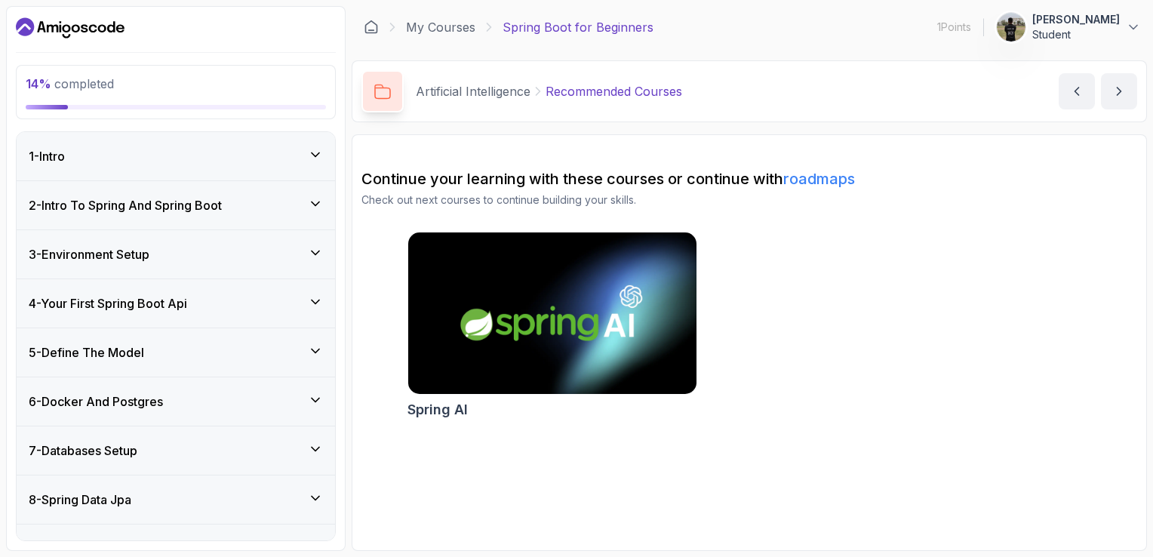
click at [244, 202] on div "2 - Intro To Spring And Spring Boot" at bounding box center [176, 205] width 294 height 18
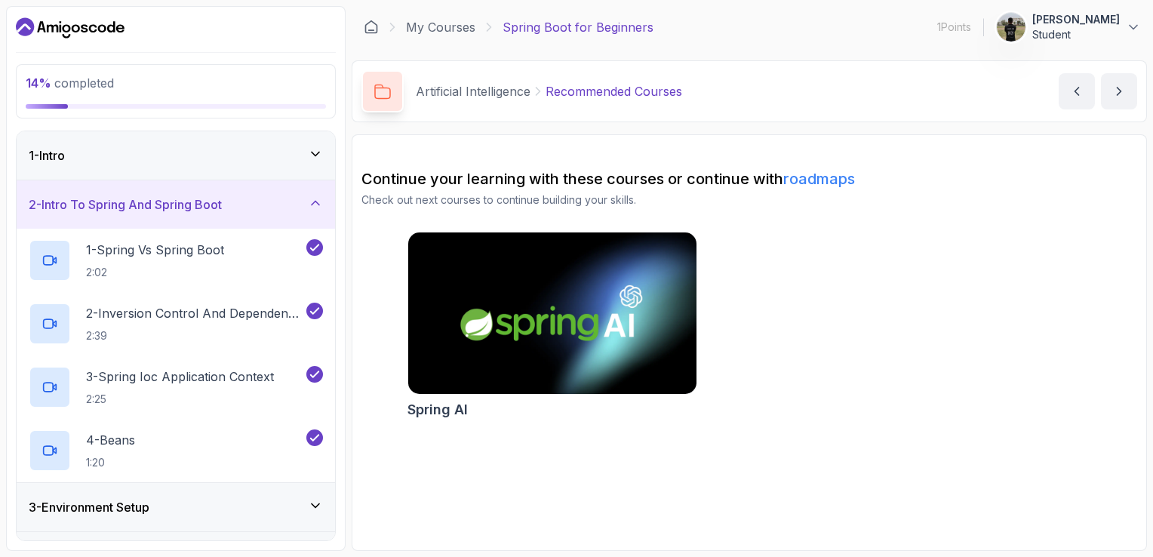
click at [244, 202] on div "2 - Intro To Spring And Spring Boot" at bounding box center [176, 204] width 294 height 18
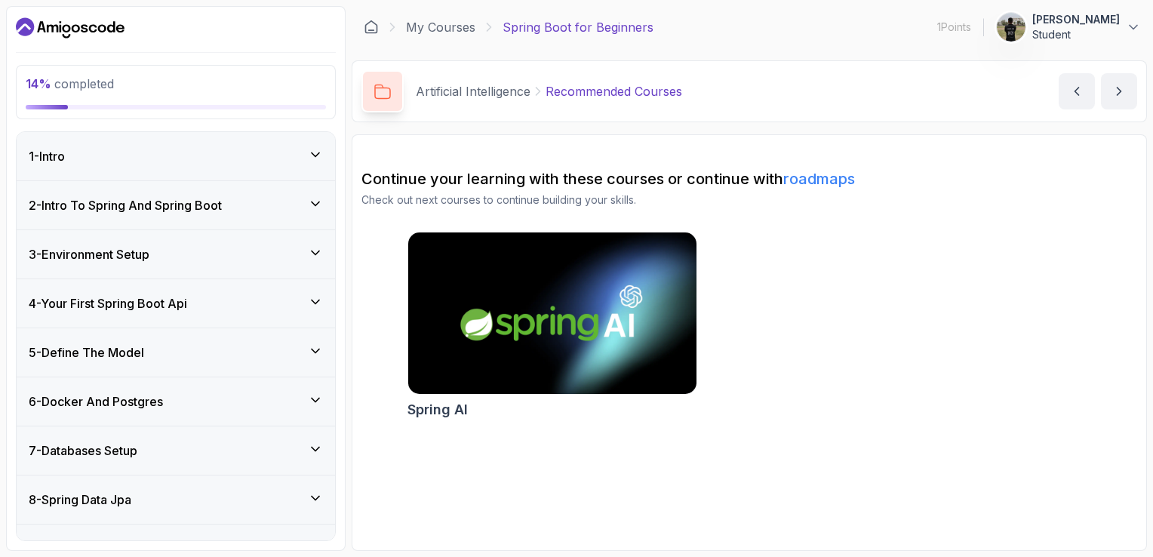
click at [248, 253] on div "3 - Environment Setup" at bounding box center [176, 254] width 294 height 18
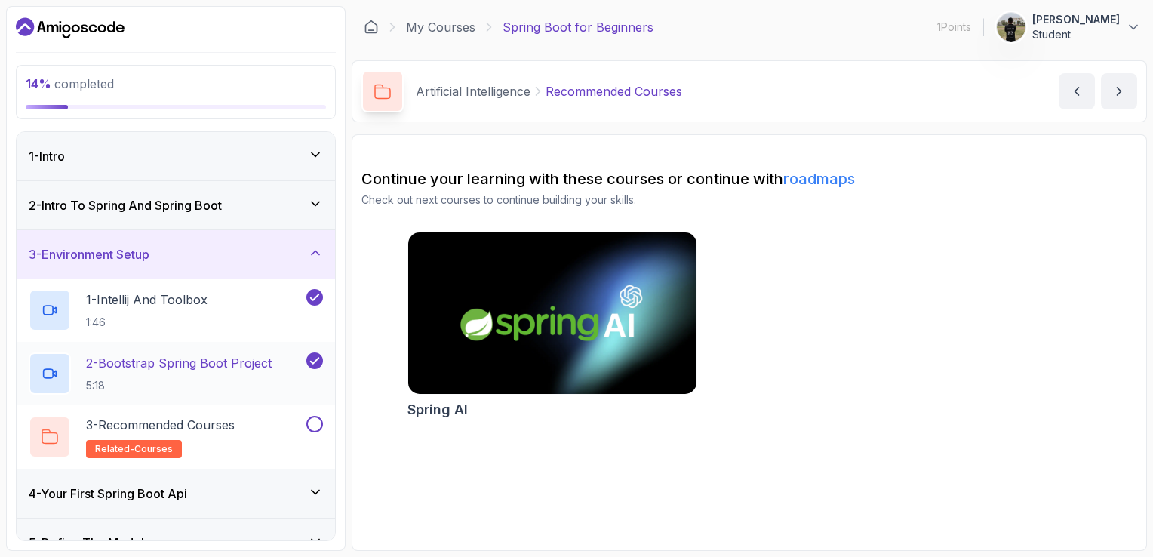
scroll to position [75, 0]
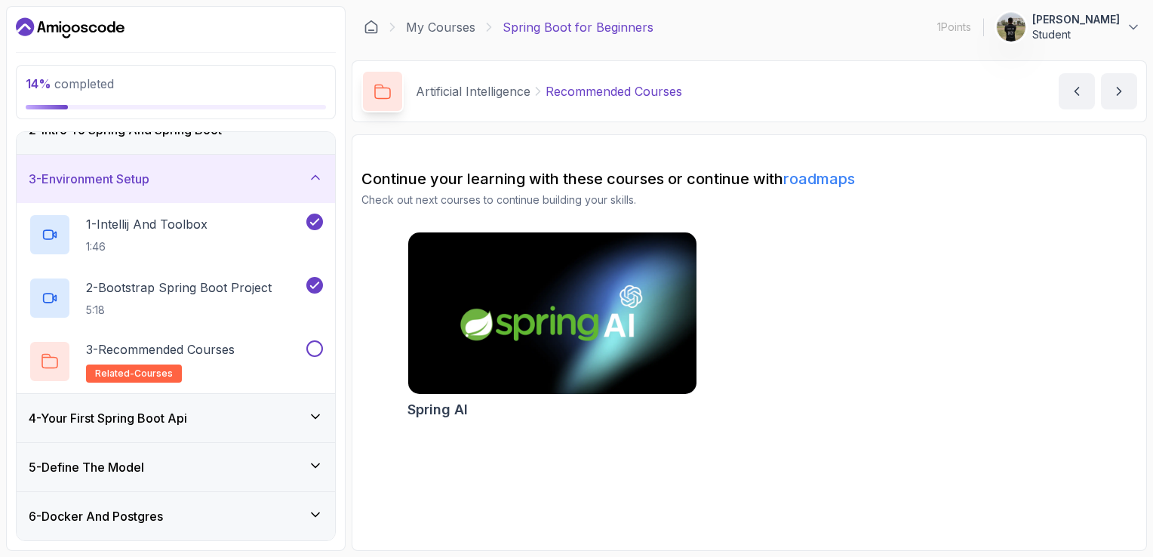
click at [264, 180] on div "3 - Environment Setup" at bounding box center [176, 179] width 294 height 18
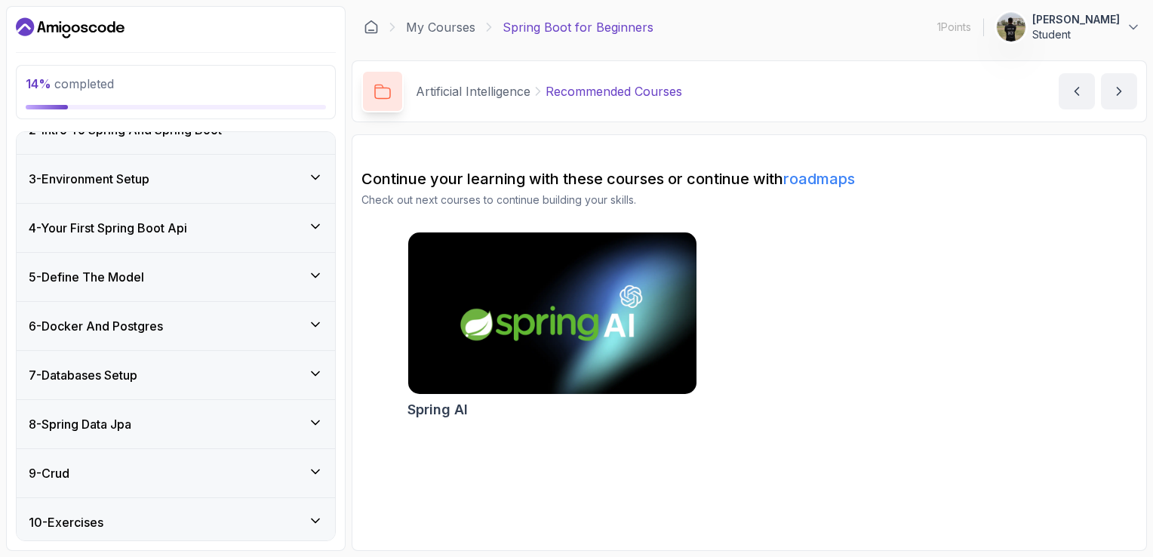
click at [256, 219] on div "4 - Your First Spring Boot Api" at bounding box center [176, 228] width 294 height 18
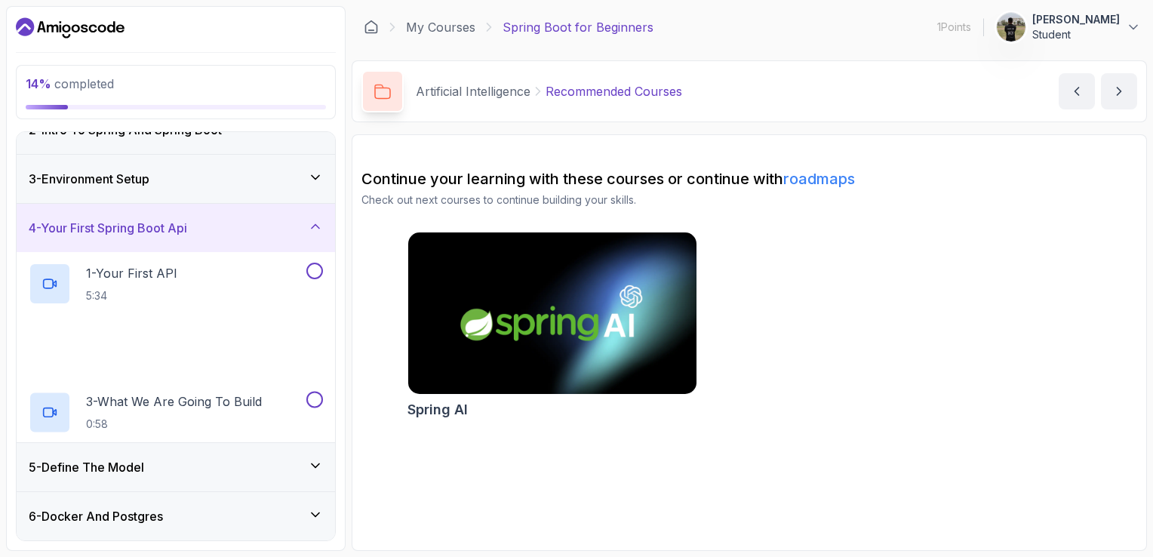
scroll to position [151, 0]
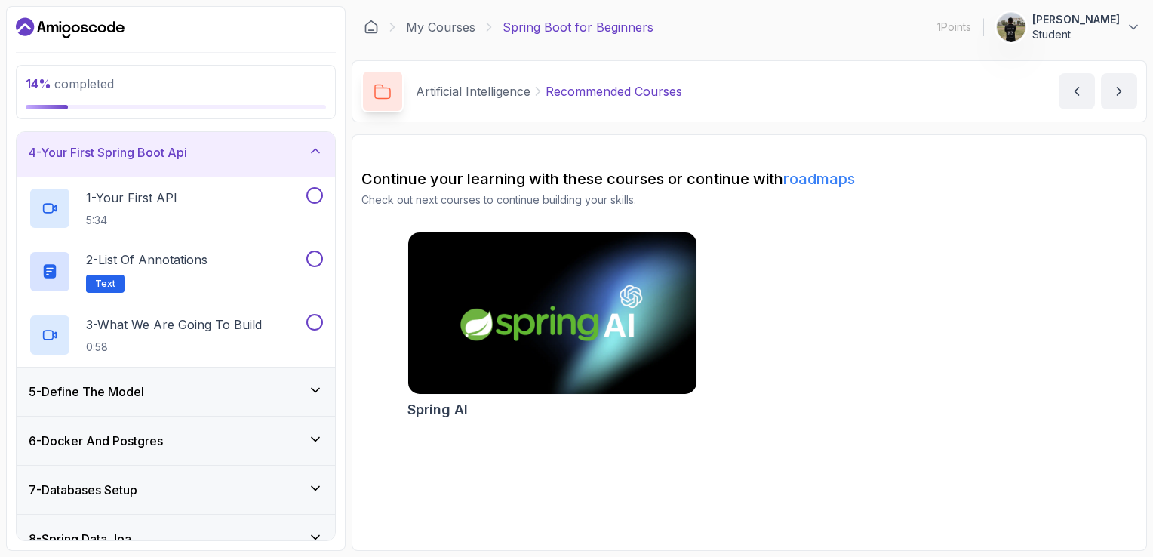
click at [256, 219] on div "1 - Your First API 5:34" at bounding box center [166, 208] width 275 height 42
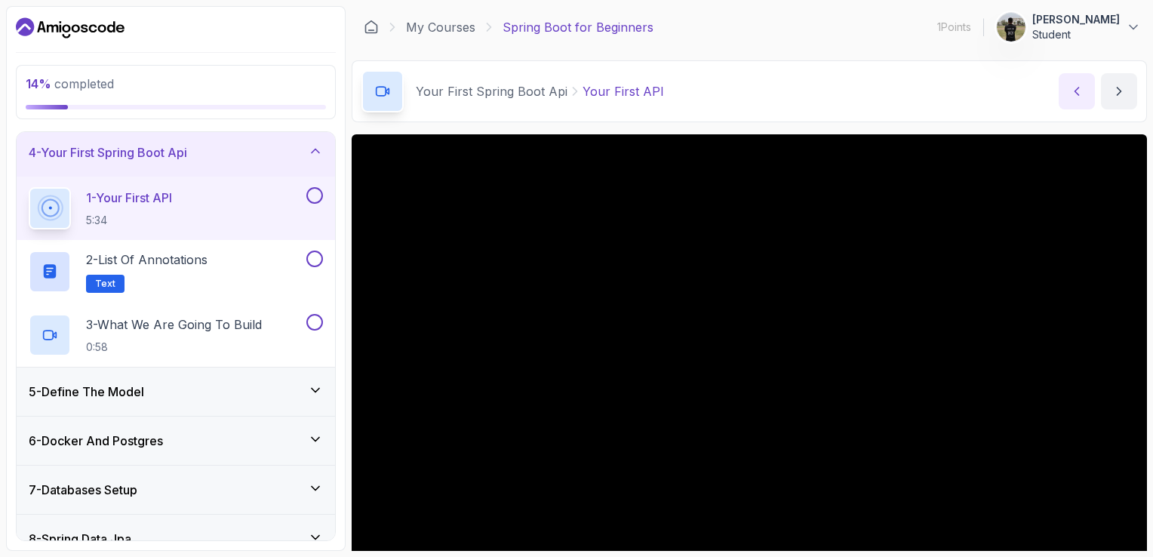
click at [1079, 97] on icon "previous content" at bounding box center [1076, 91] width 15 height 15
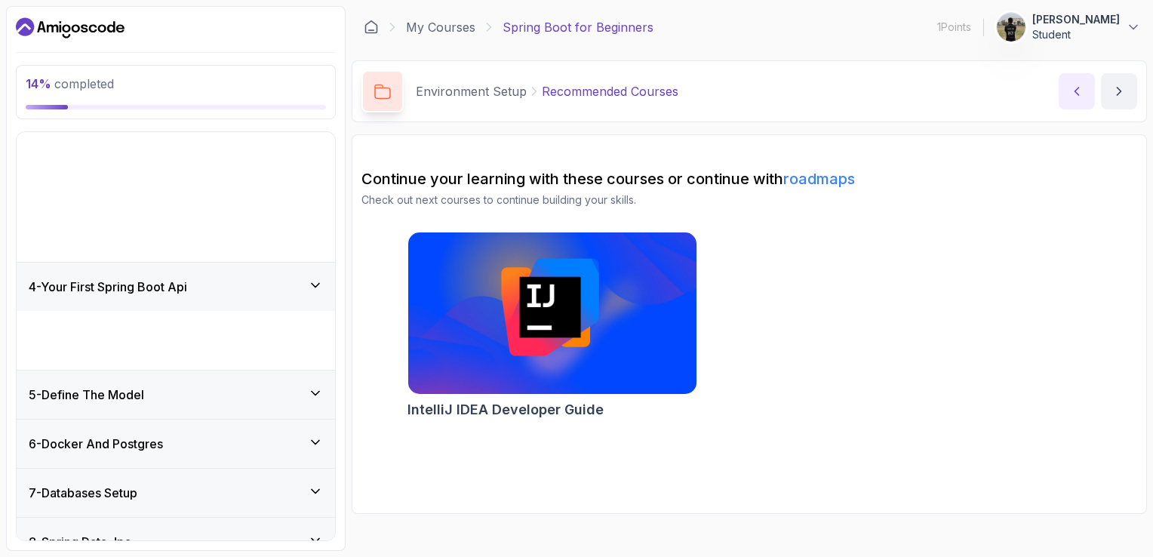
scroll to position [341, 0]
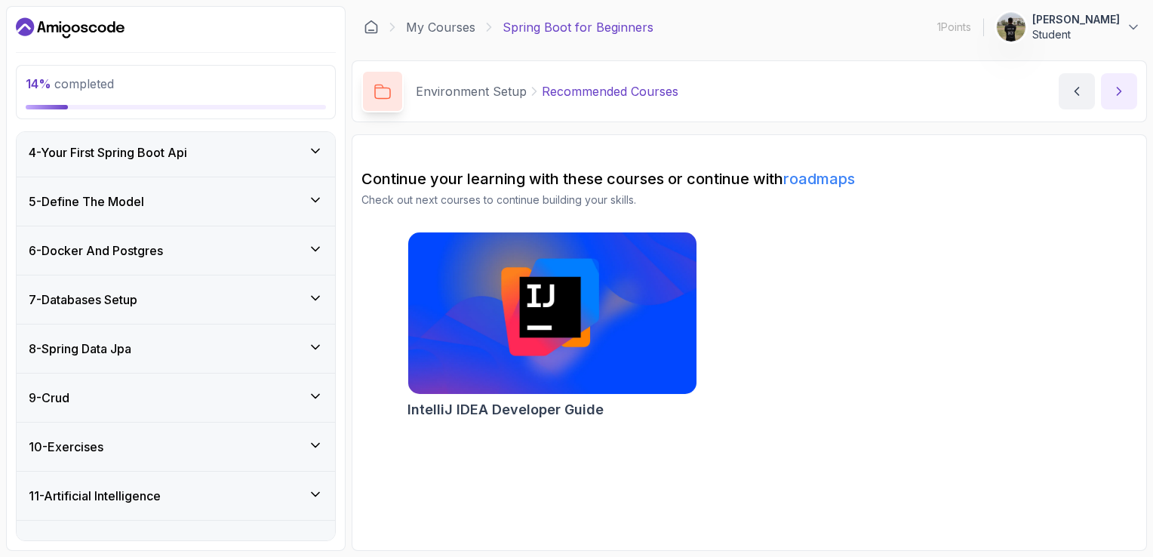
click at [1120, 94] on icon "next content" at bounding box center [1119, 91] width 15 height 15
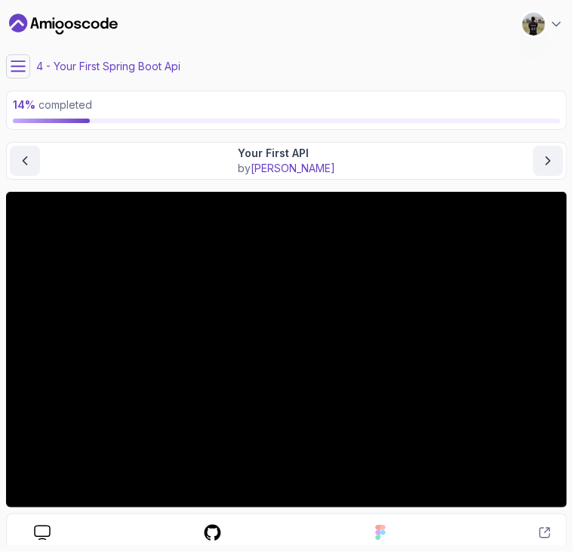
scroll to position [151, 0]
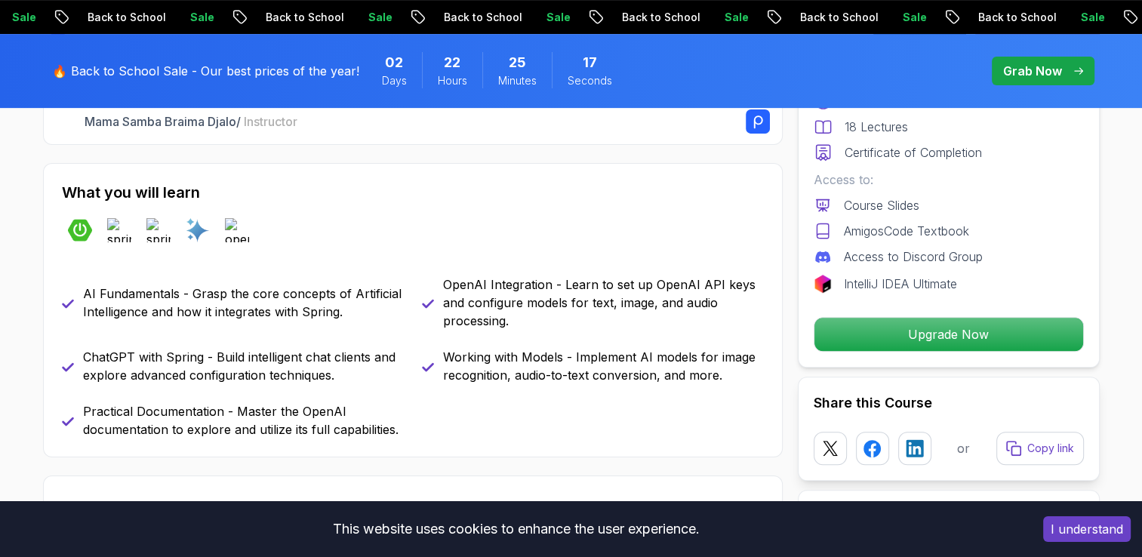
scroll to position [679, 0]
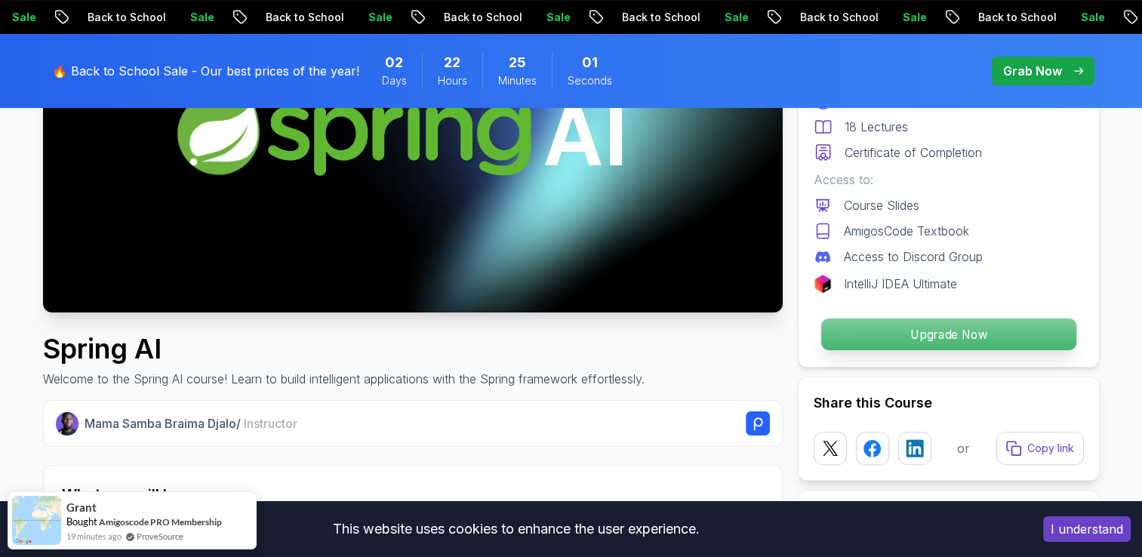
click at [942, 338] on p "Upgrade Now" at bounding box center [947, 335] width 255 height 32
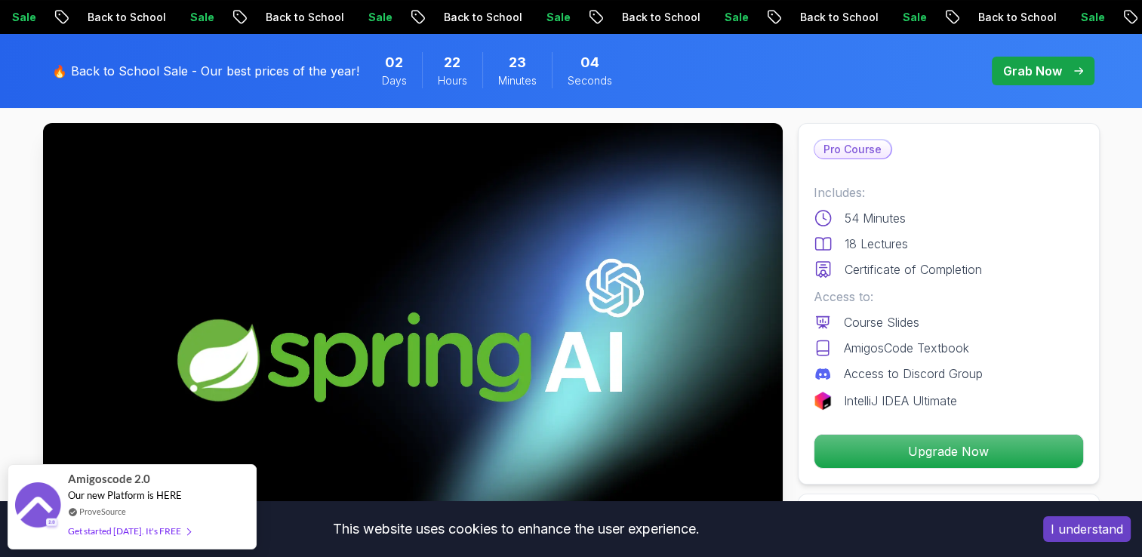
scroll to position [0, 0]
